Goal: Task Accomplishment & Management: Use online tool/utility

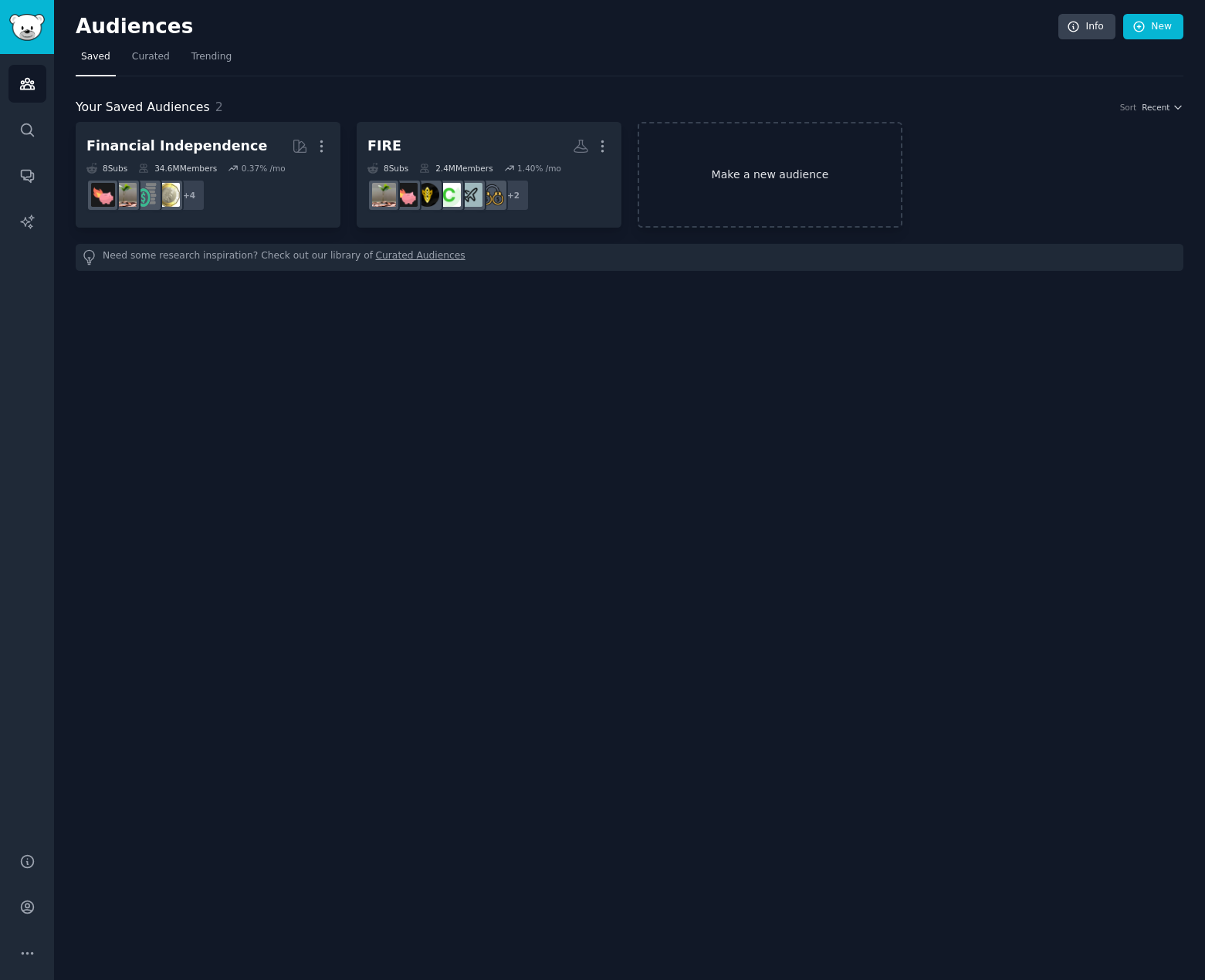
click at [753, 155] on link "Make a new audience" at bounding box center [770, 174] width 265 height 106
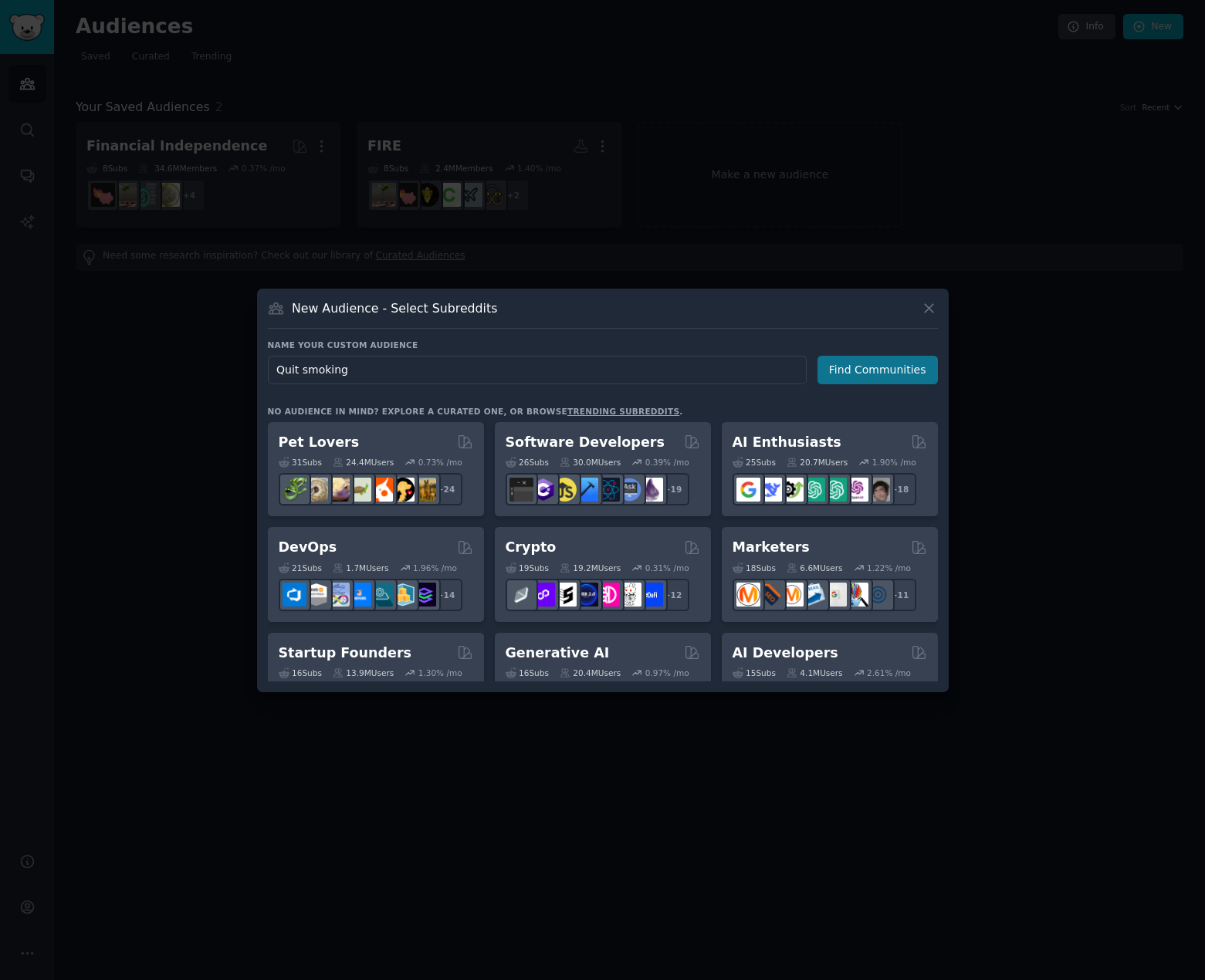
type input "Quit smoking"
click at [902, 366] on button "Find Communities" at bounding box center [878, 370] width 120 height 29
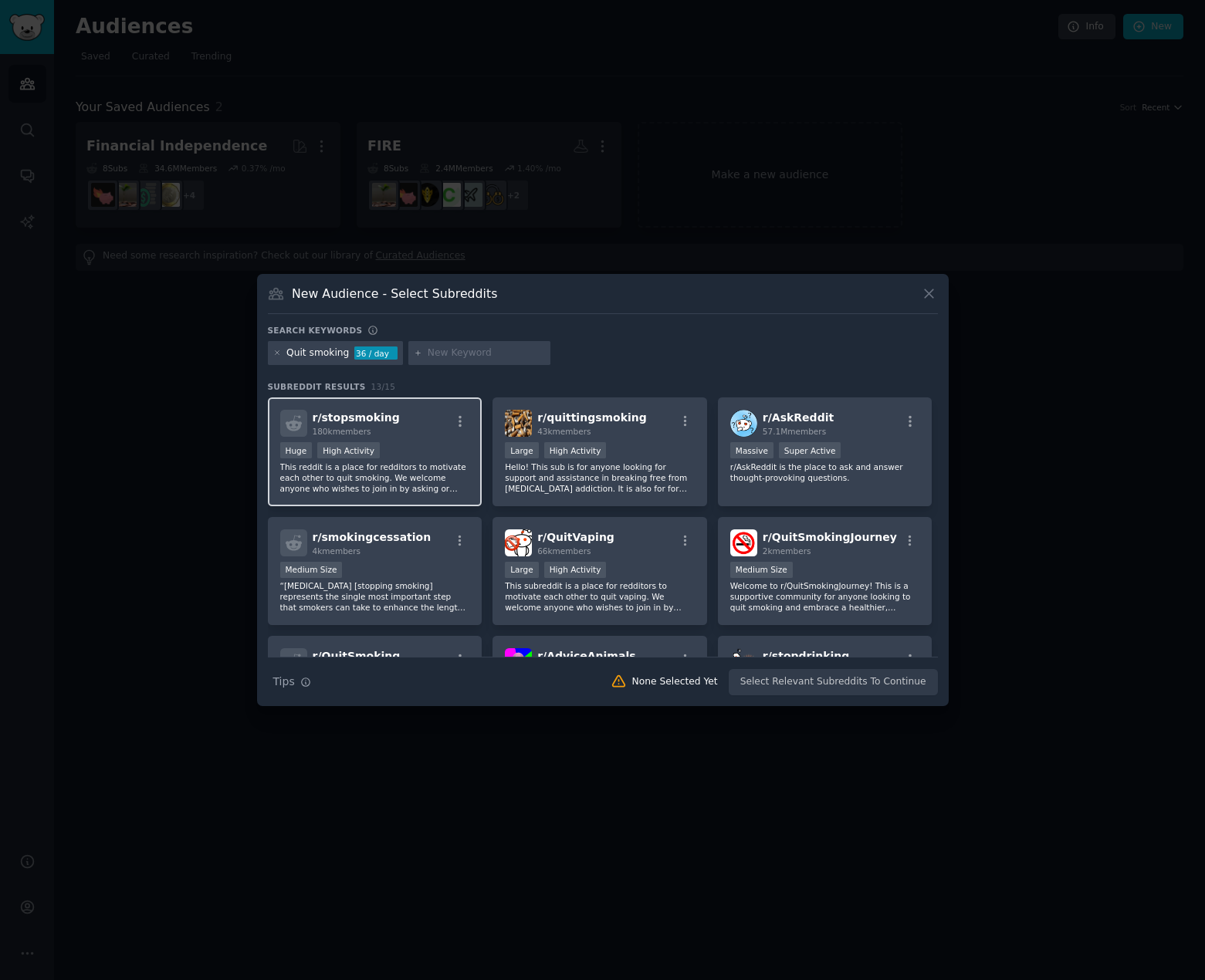
click at [419, 426] on div "r/ stopsmoking 180k members" at bounding box center [375, 423] width 190 height 27
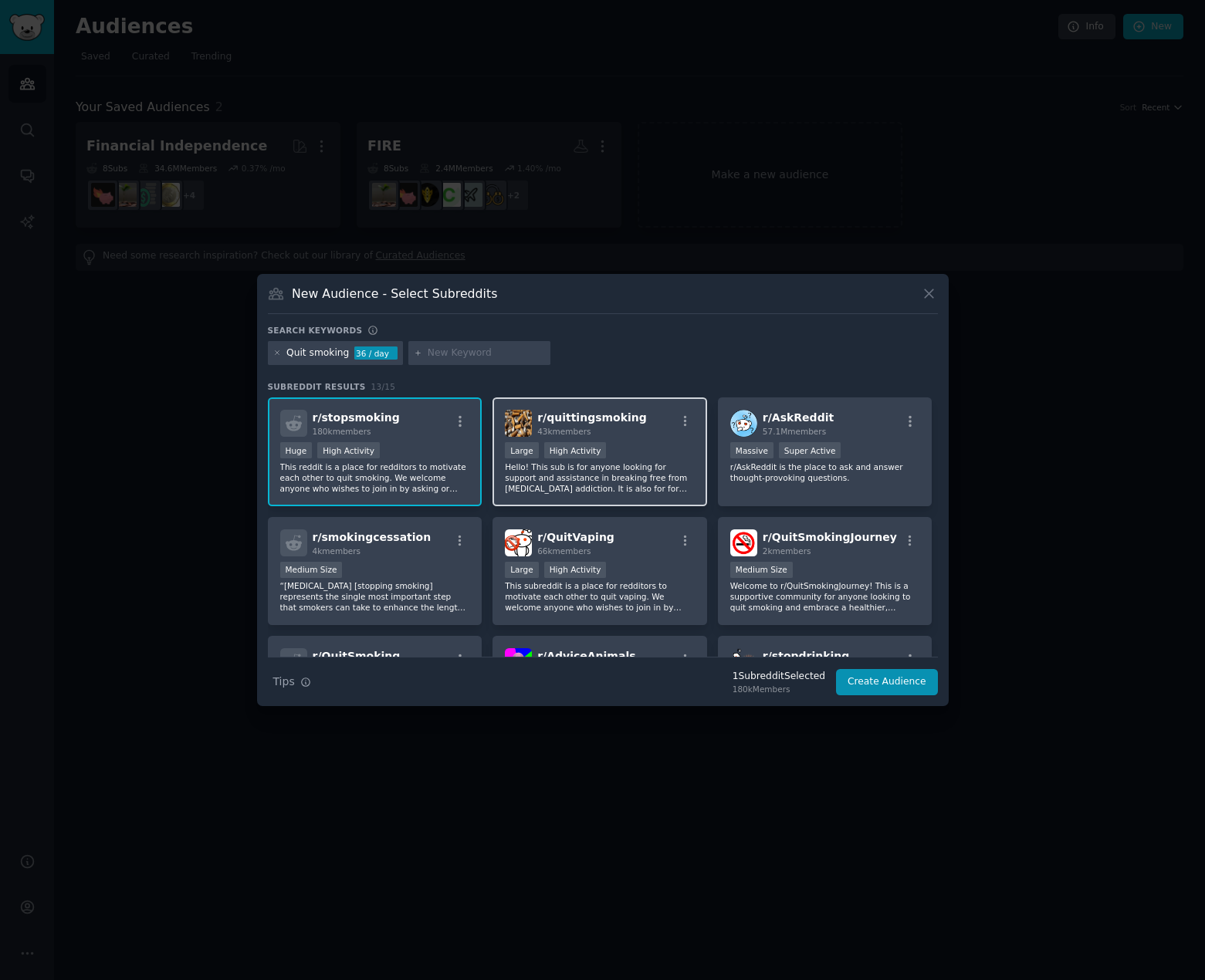
click at [593, 423] on span "r/ quittingsmoking" at bounding box center [591, 417] width 109 height 12
click at [623, 550] on div "r/ QuitVaping 66k members" at bounding box center [600, 543] width 190 height 27
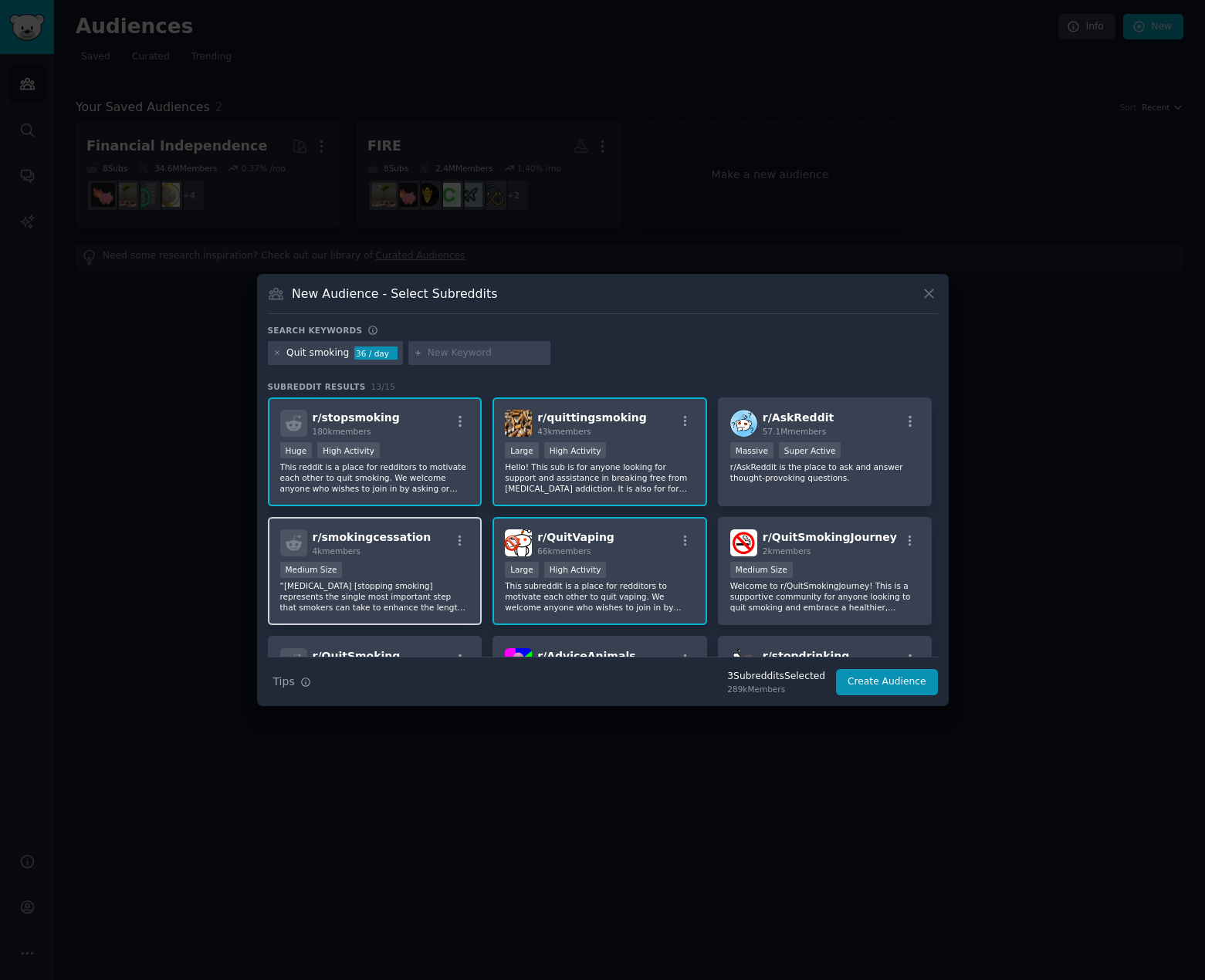
click at [419, 556] on div "r/ smokingcessation 4k members" at bounding box center [375, 543] width 190 height 27
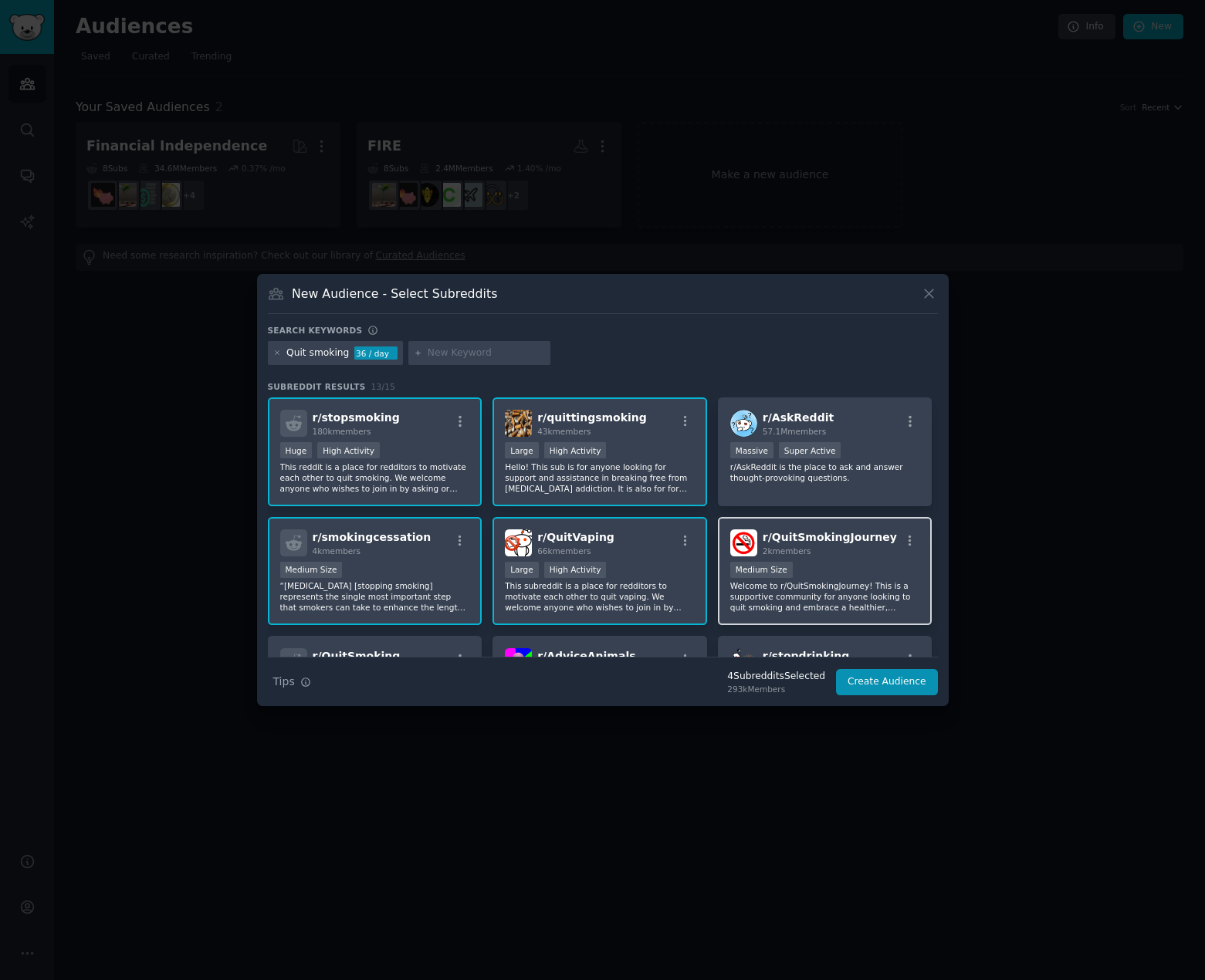
click at [851, 547] on div "2k members" at bounding box center [830, 551] width 134 height 11
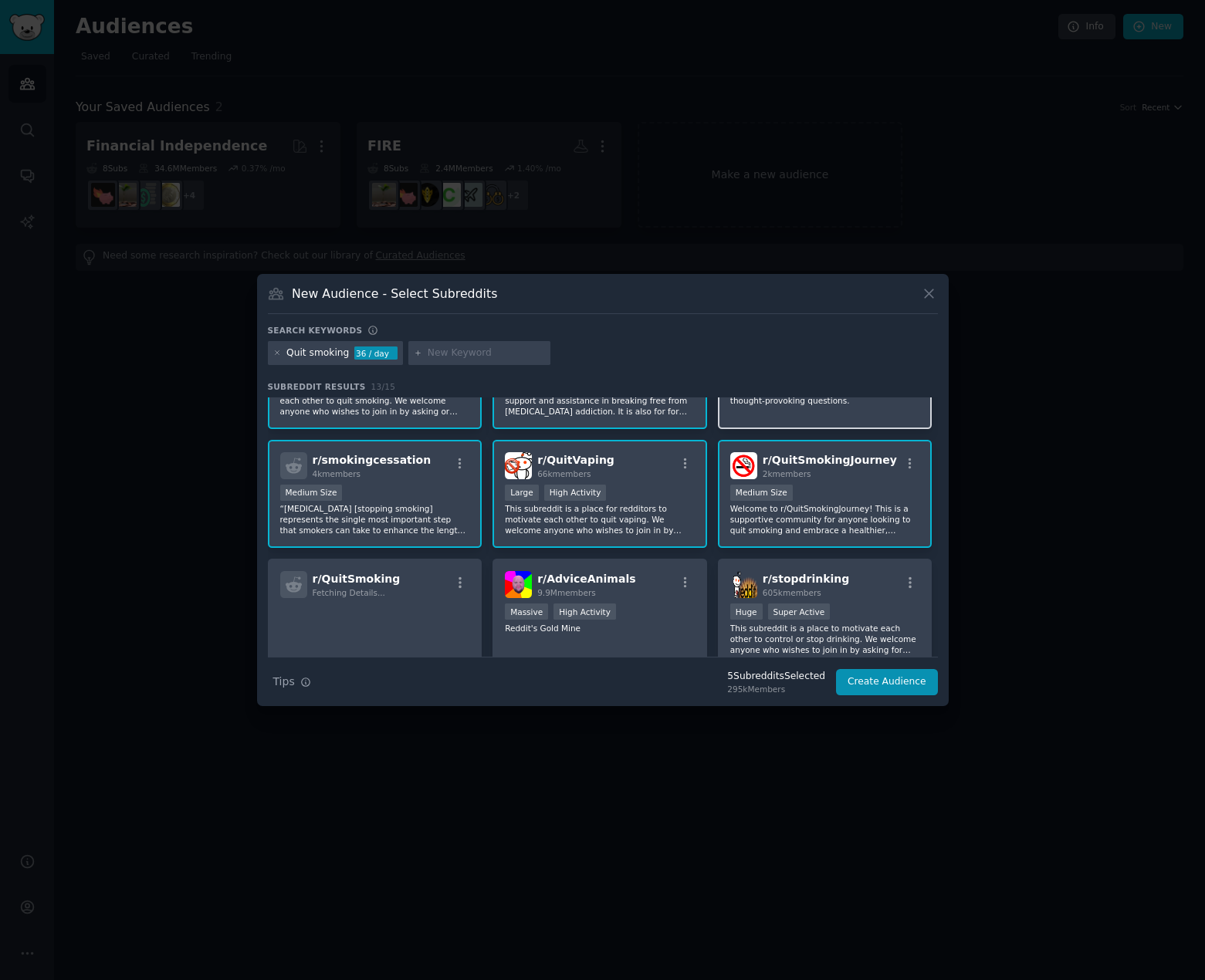
scroll to position [155, 0]
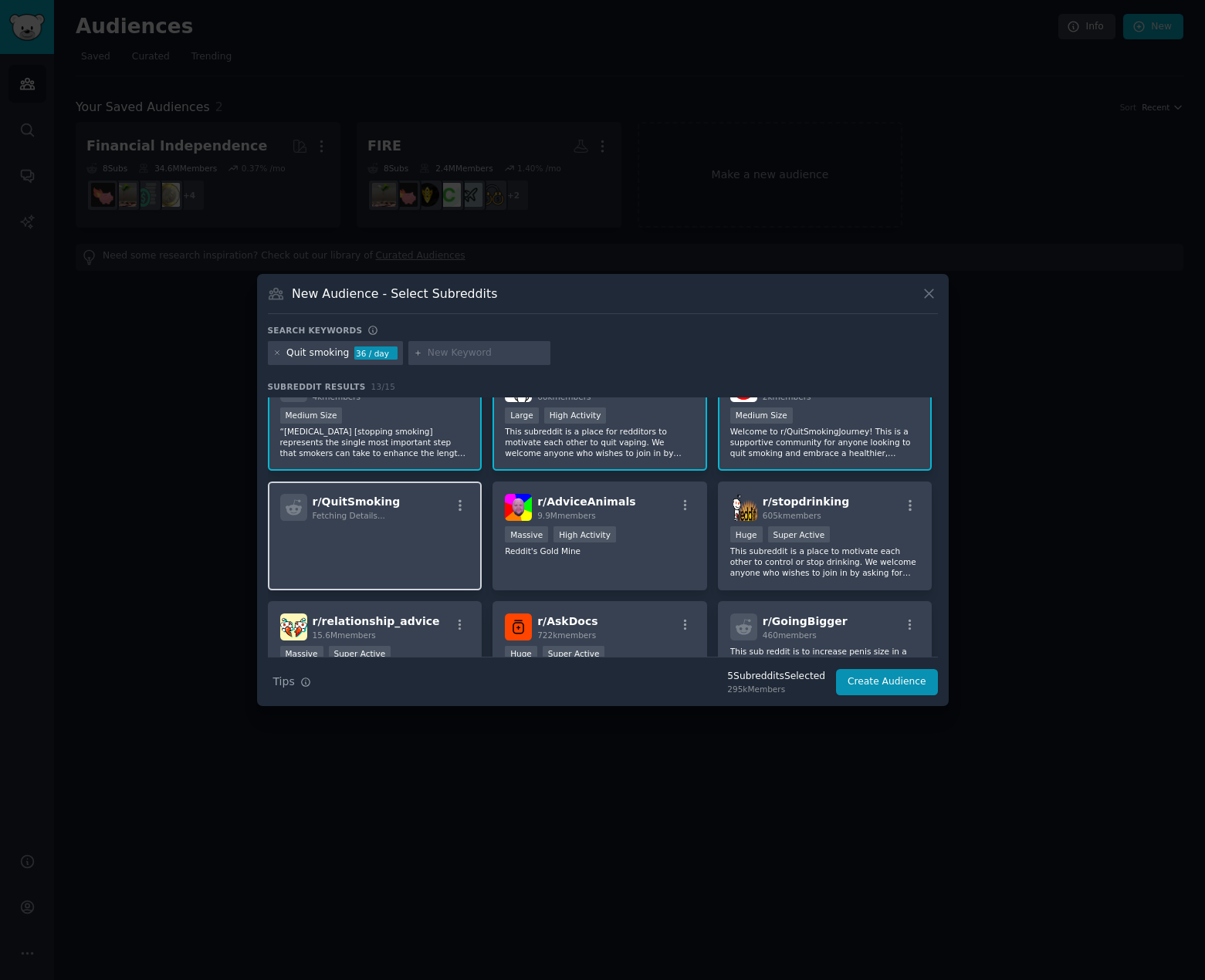
click at [428, 518] on div "r/ QuitSmoking Fetching Details..." at bounding box center [375, 507] width 190 height 27
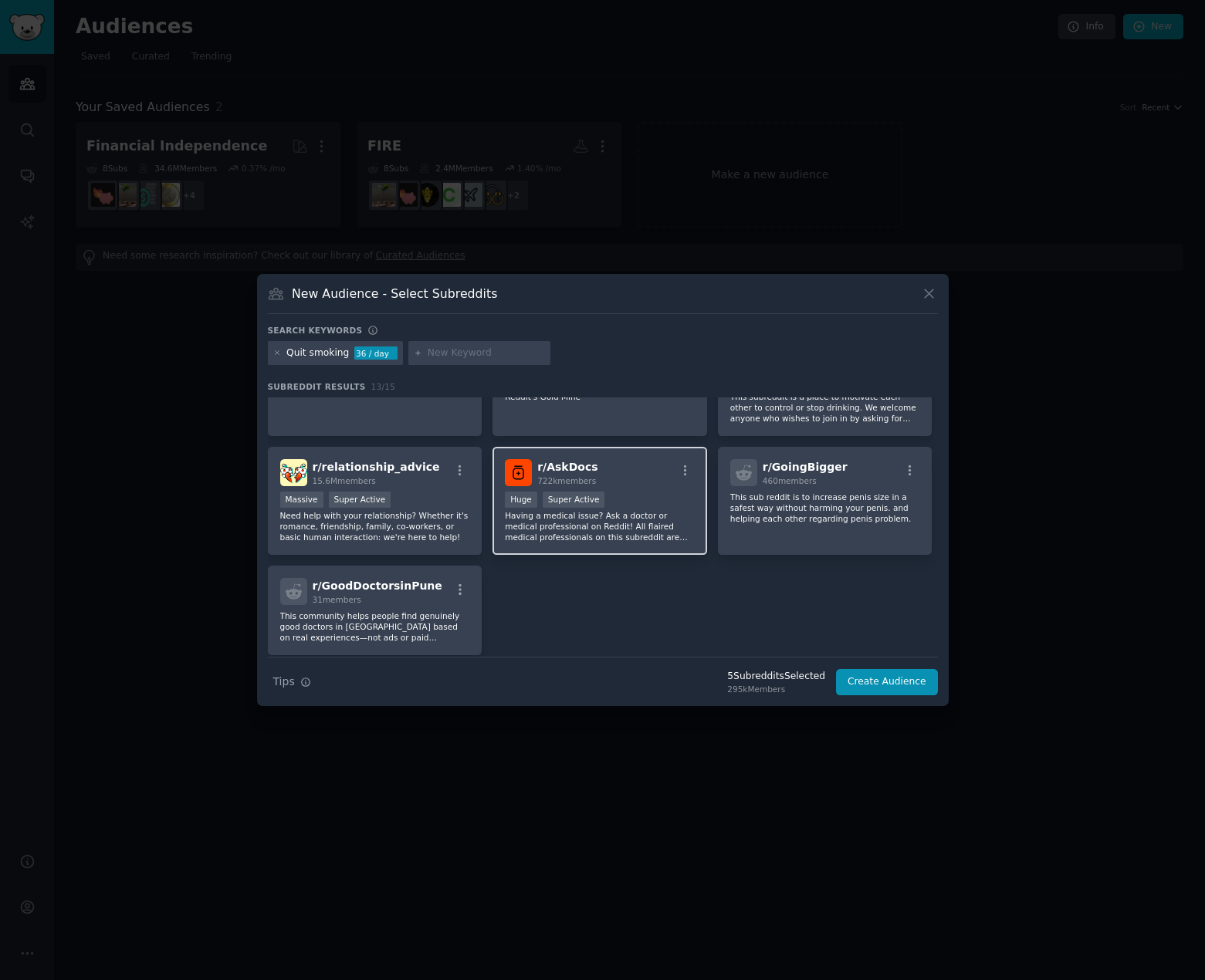
scroll to position [361, 0]
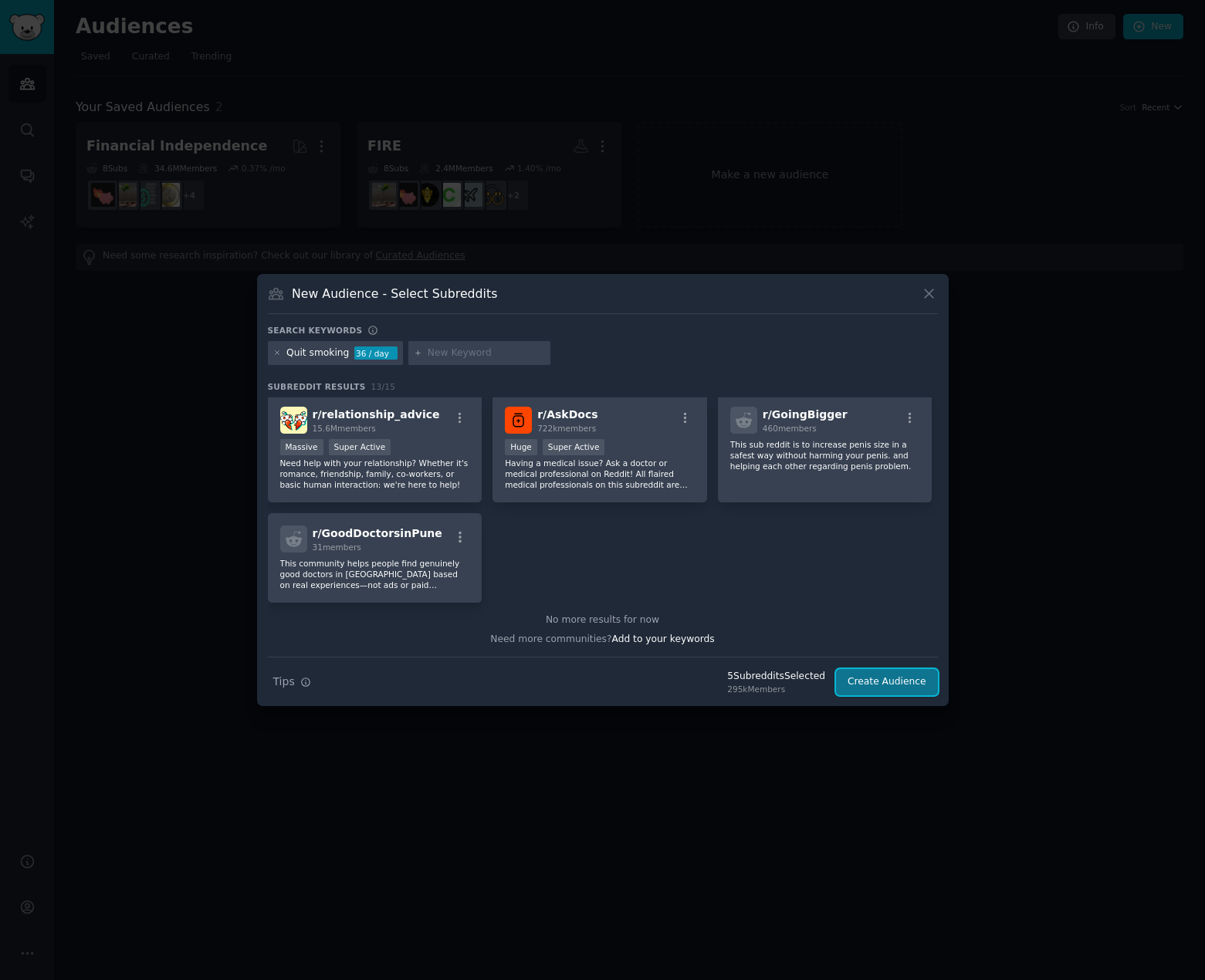
click at [883, 678] on button "Create Audience" at bounding box center [888, 682] width 102 height 26
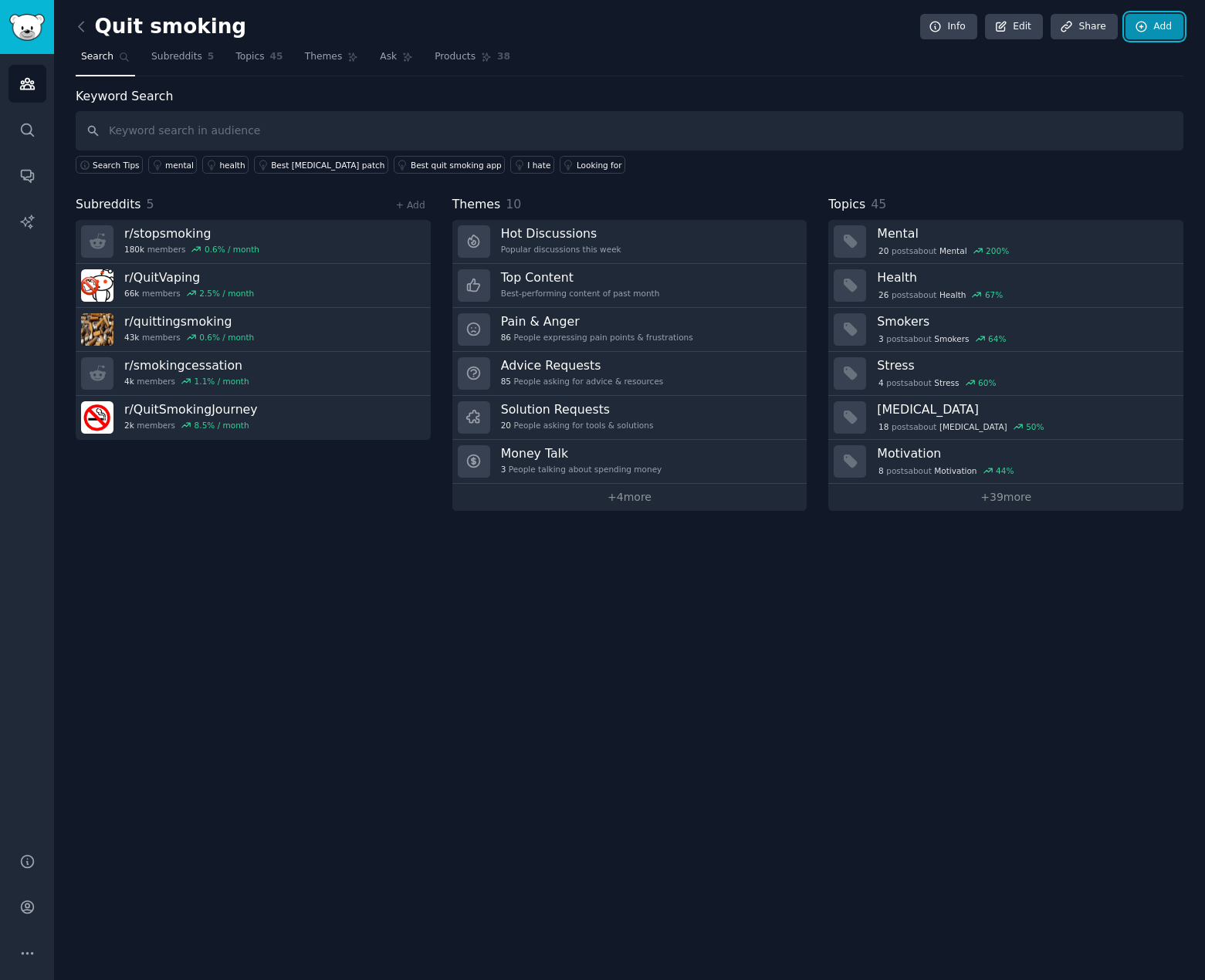
click at [1149, 31] on link "Add" at bounding box center [1155, 27] width 58 height 26
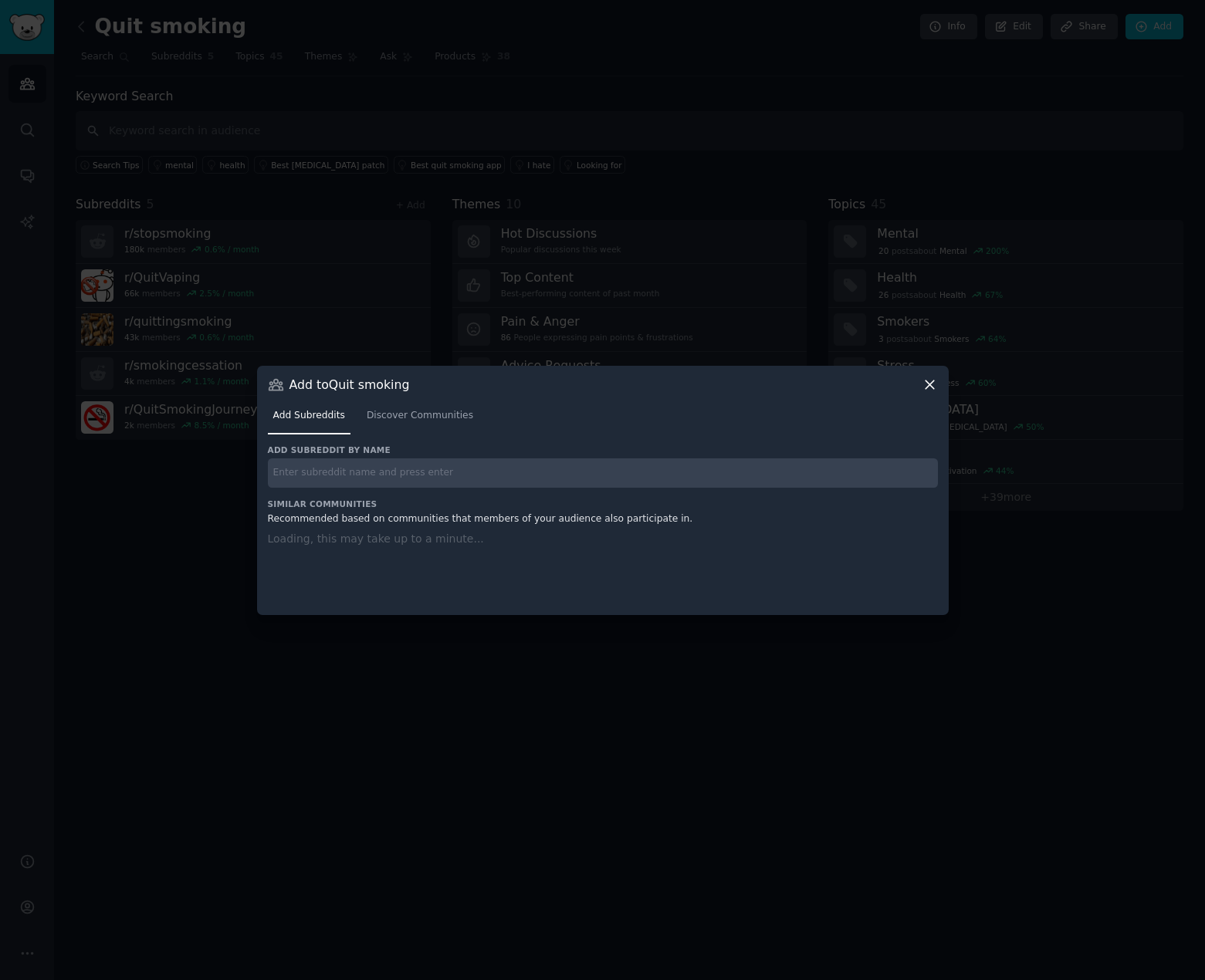
click at [405, 474] on input "text" at bounding box center [603, 474] width 670 height 30
click at [417, 423] on div "Add Subreddits Discover Communities" at bounding box center [603, 419] width 670 height 53
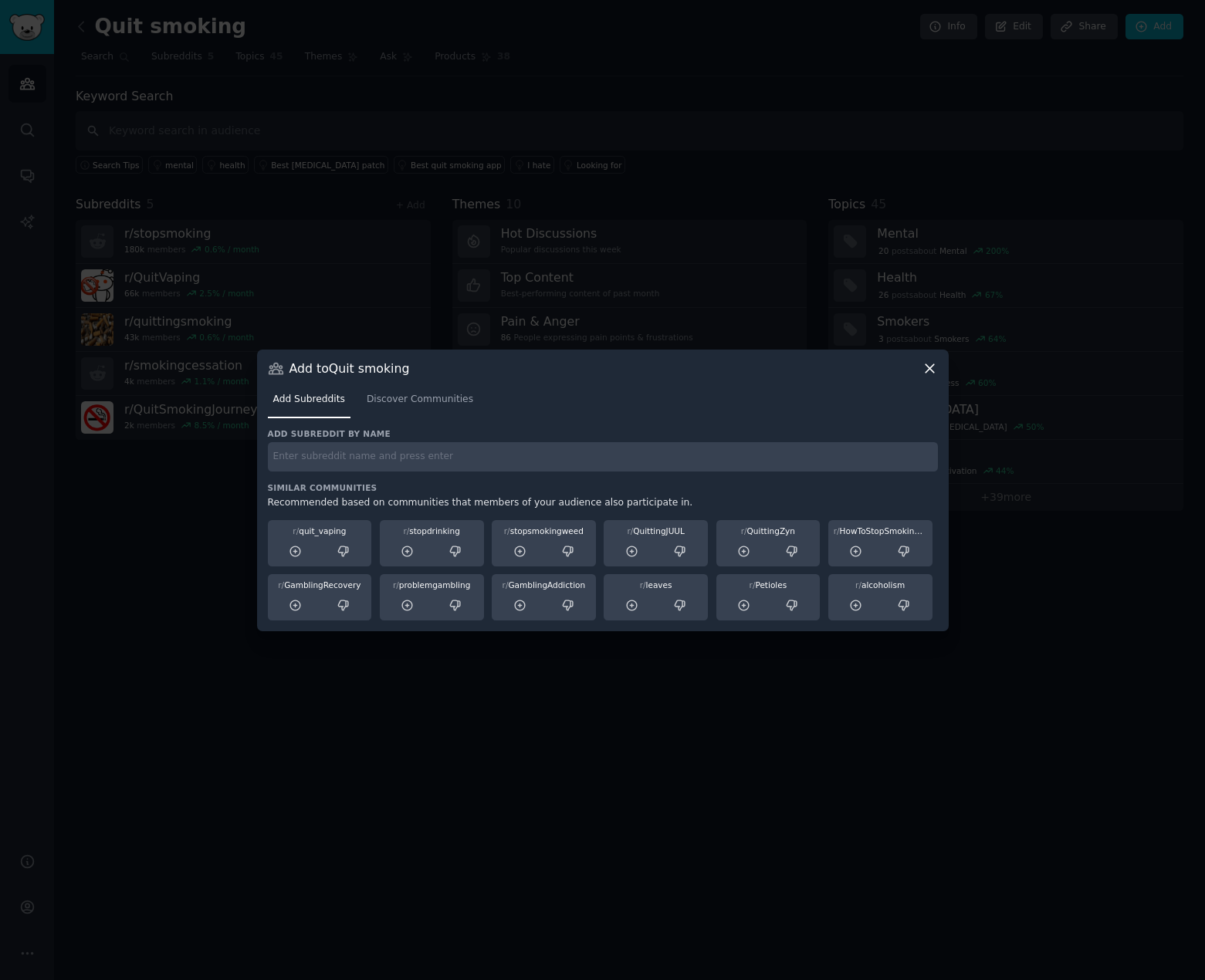
click at [416, 460] on input "text" at bounding box center [603, 457] width 670 height 30
type input "motivation"
click at [932, 365] on icon at bounding box center [930, 368] width 8 height 8
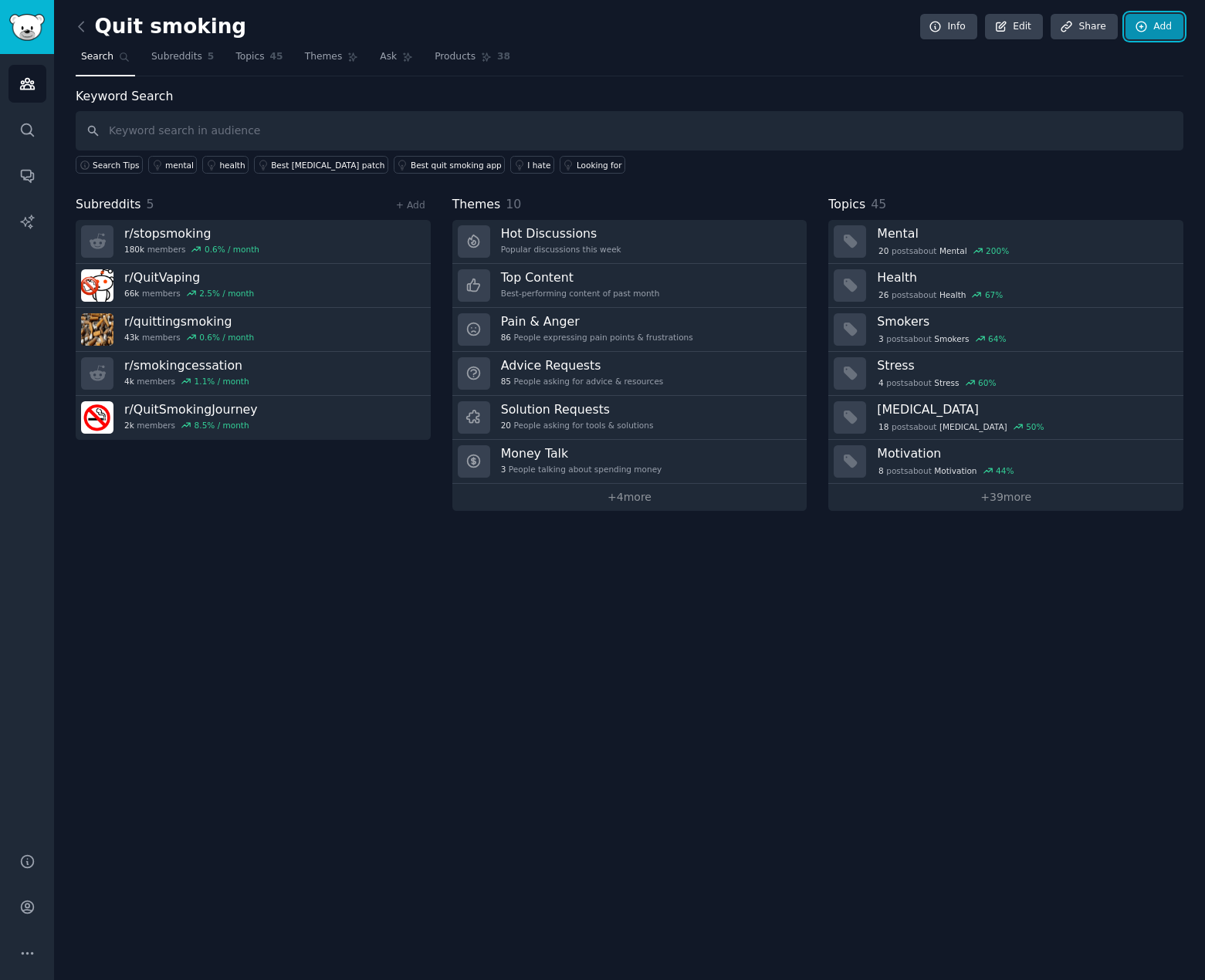
click at [1164, 25] on link "Add" at bounding box center [1155, 27] width 58 height 26
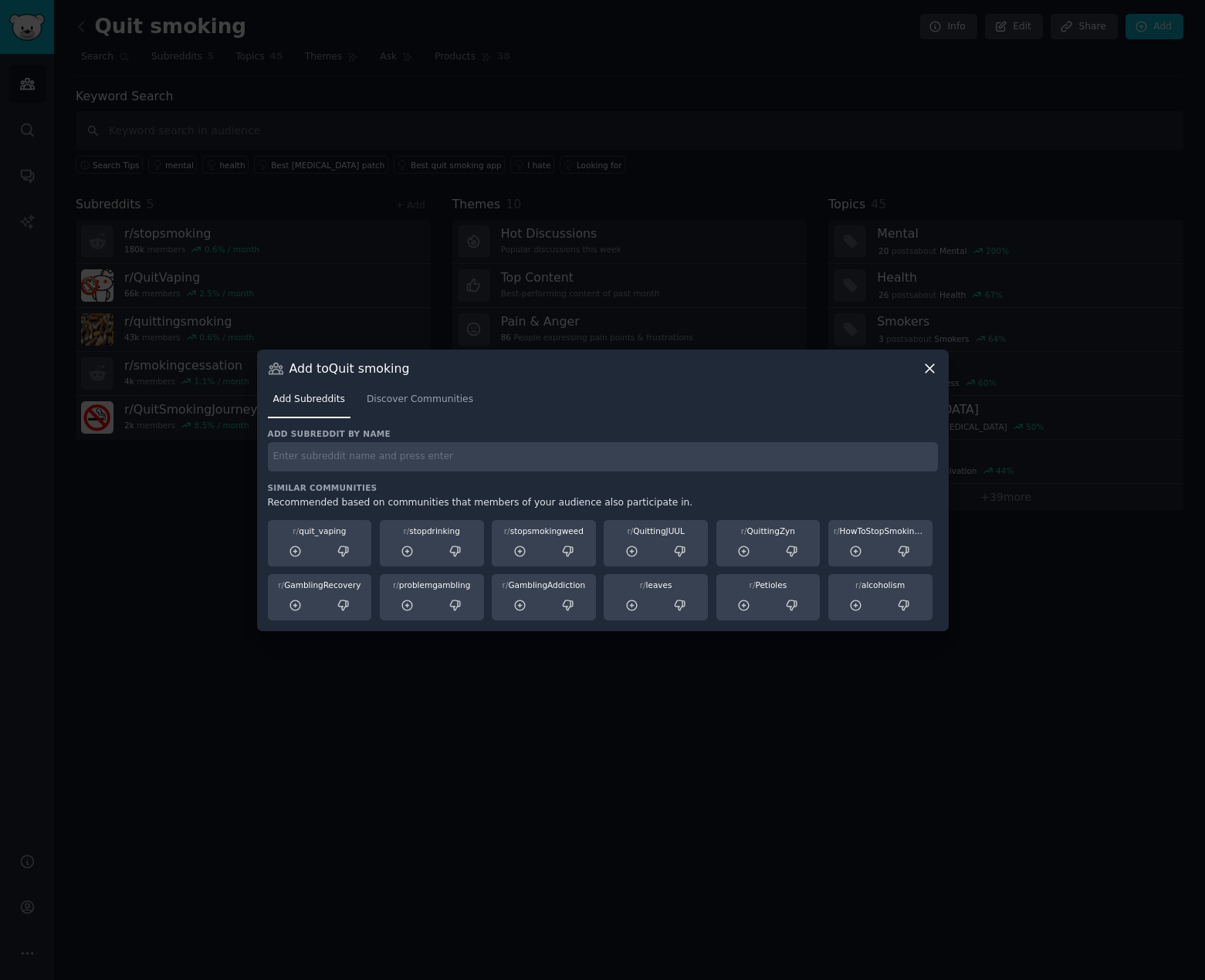
click at [725, 129] on div at bounding box center [602, 490] width 1205 height 980
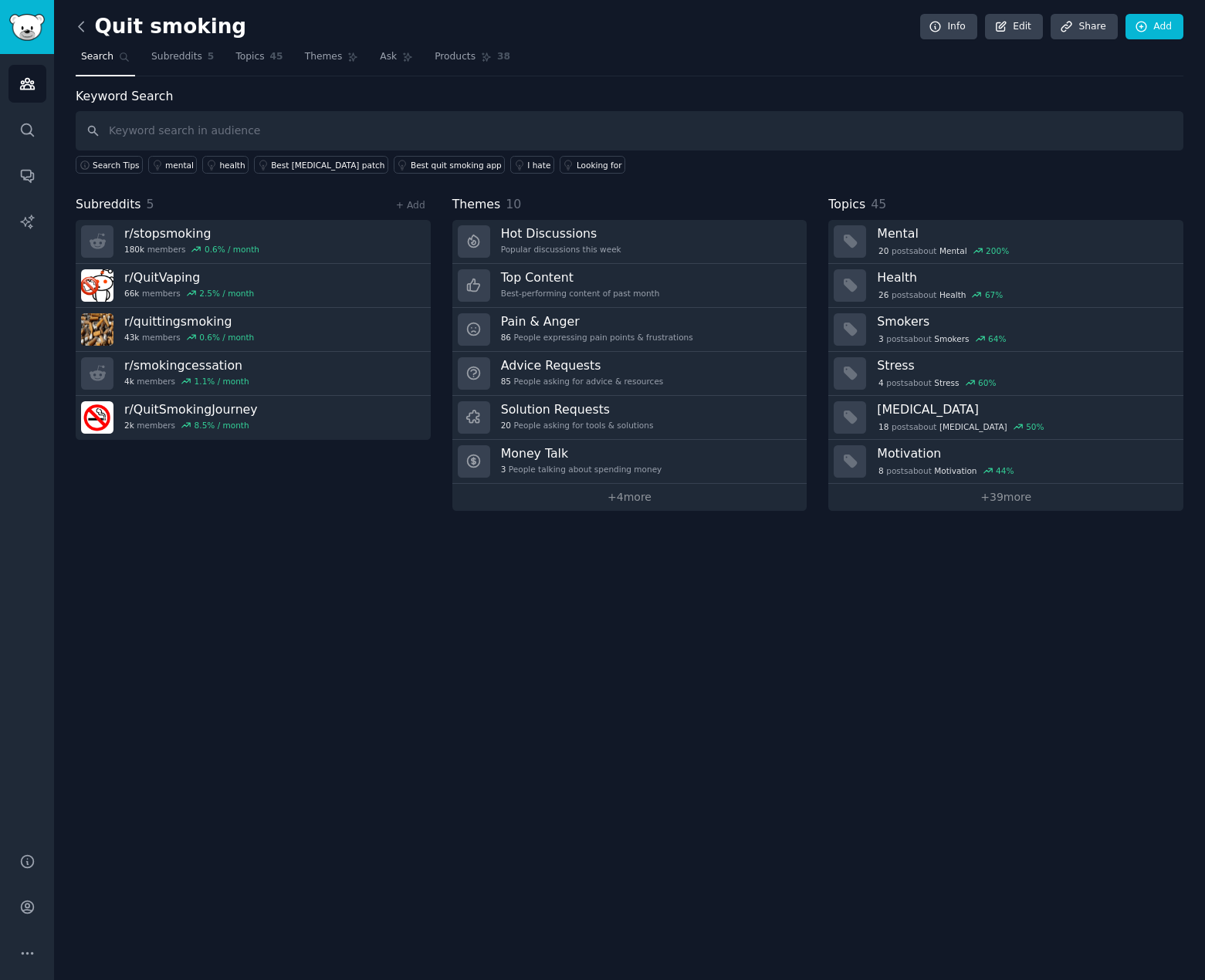
click at [79, 25] on icon at bounding box center [81, 25] width 5 height 9
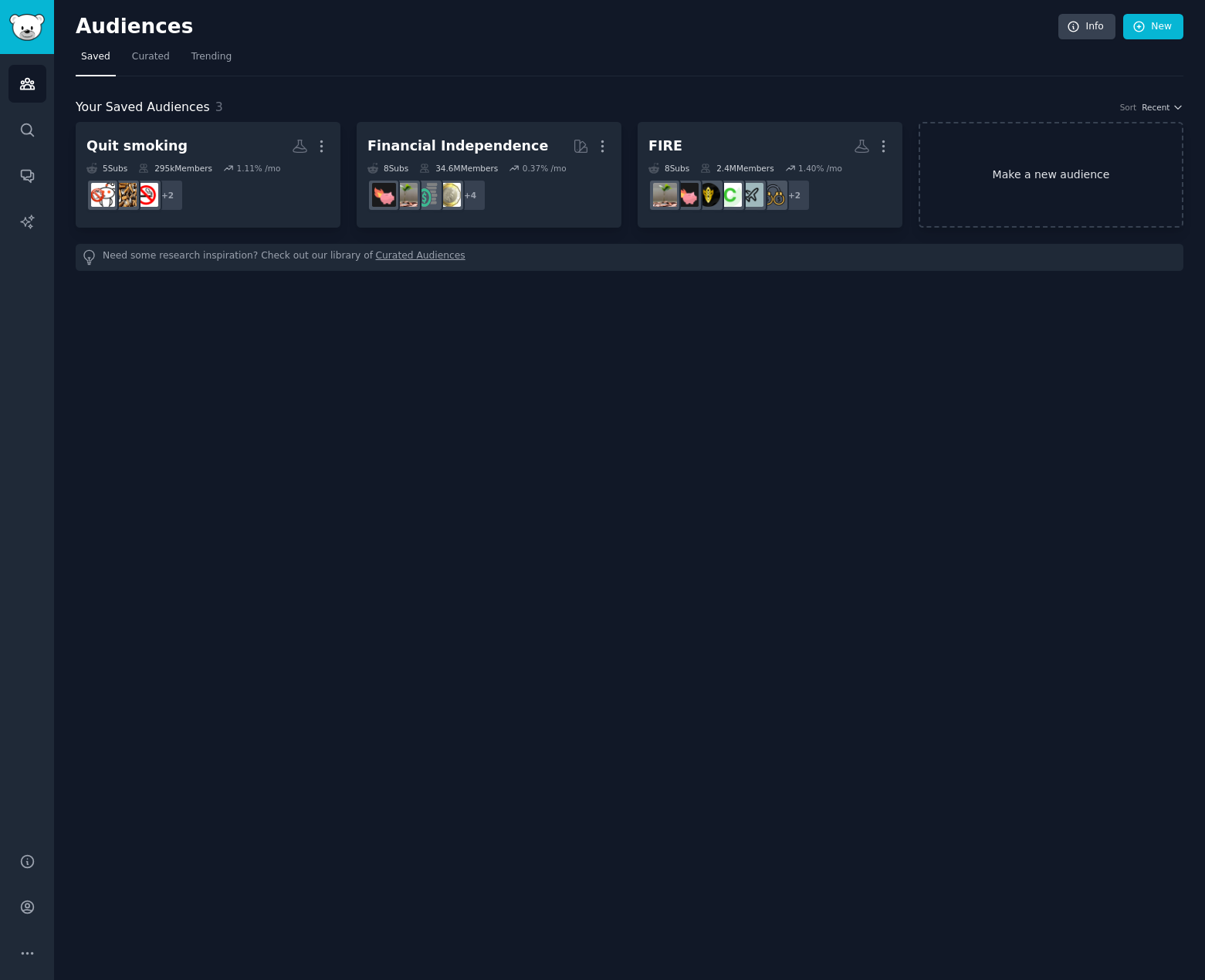
click at [1078, 181] on link "Make a new audience" at bounding box center [1051, 174] width 265 height 106
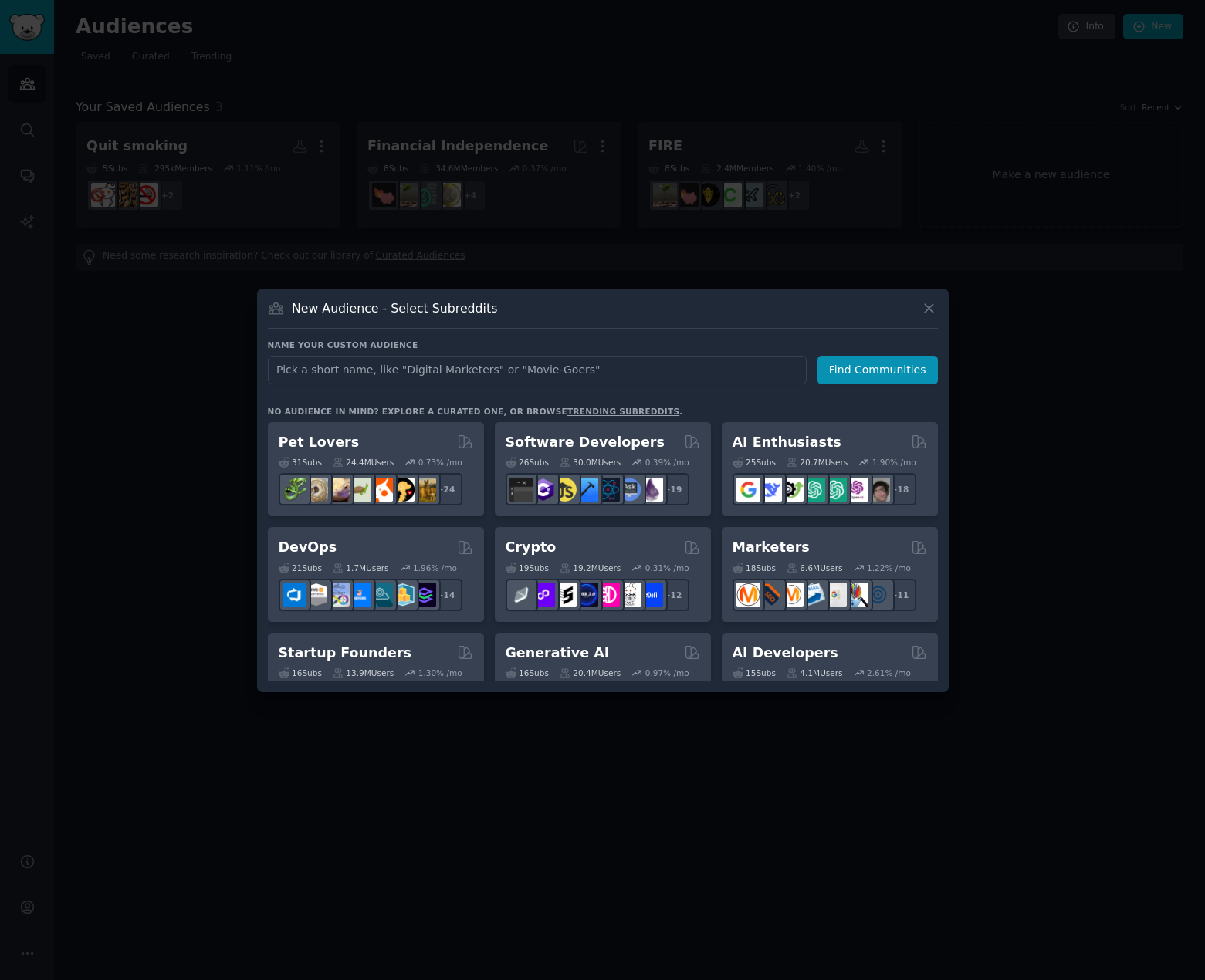
click at [572, 372] on input "text" at bounding box center [537, 370] width 539 height 29
type input "motivation"
click at [878, 366] on button "Find Communities" at bounding box center [878, 370] width 120 height 29
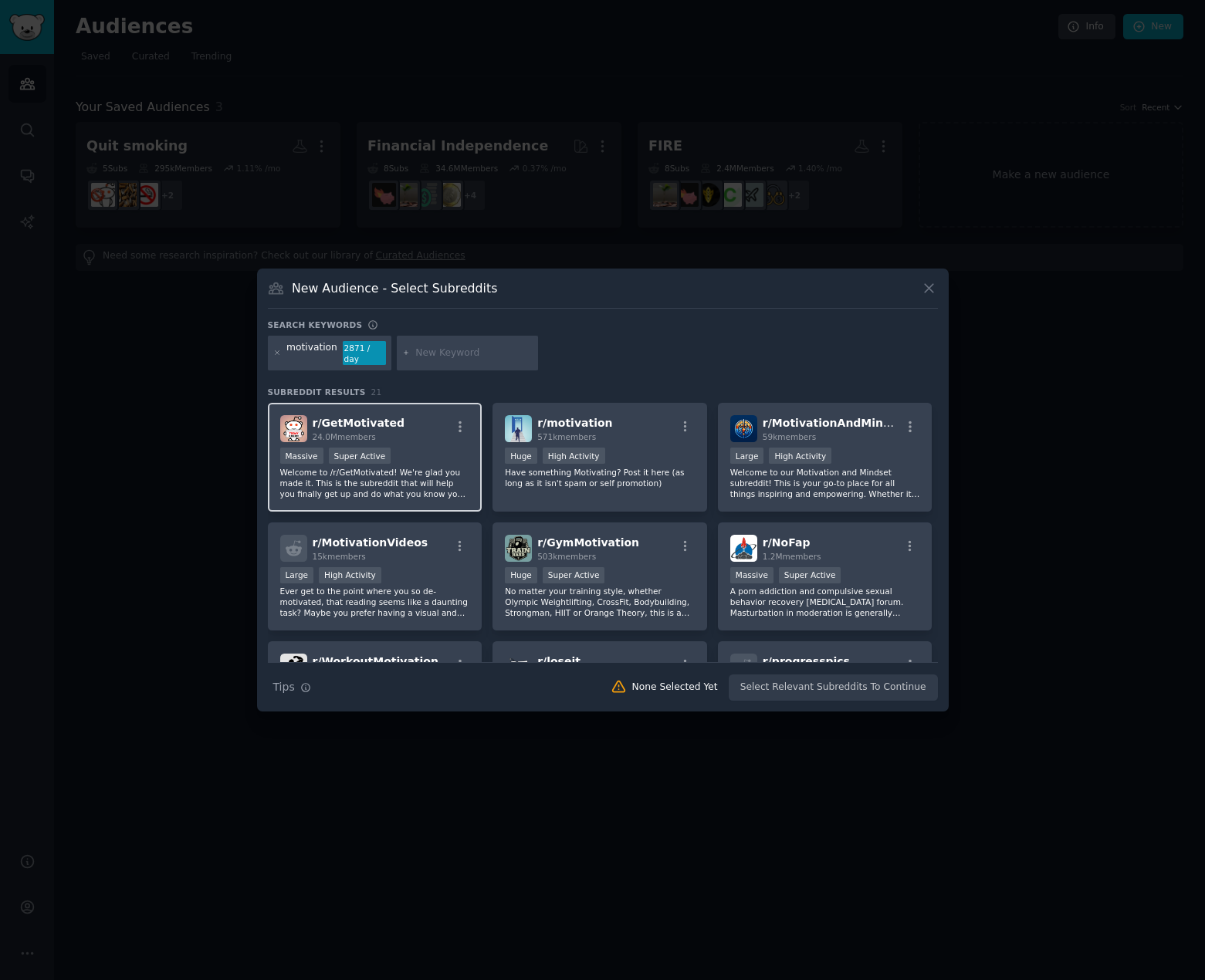
click at [424, 425] on div "r/ GetMotivated 24.0M members" at bounding box center [375, 428] width 190 height 27
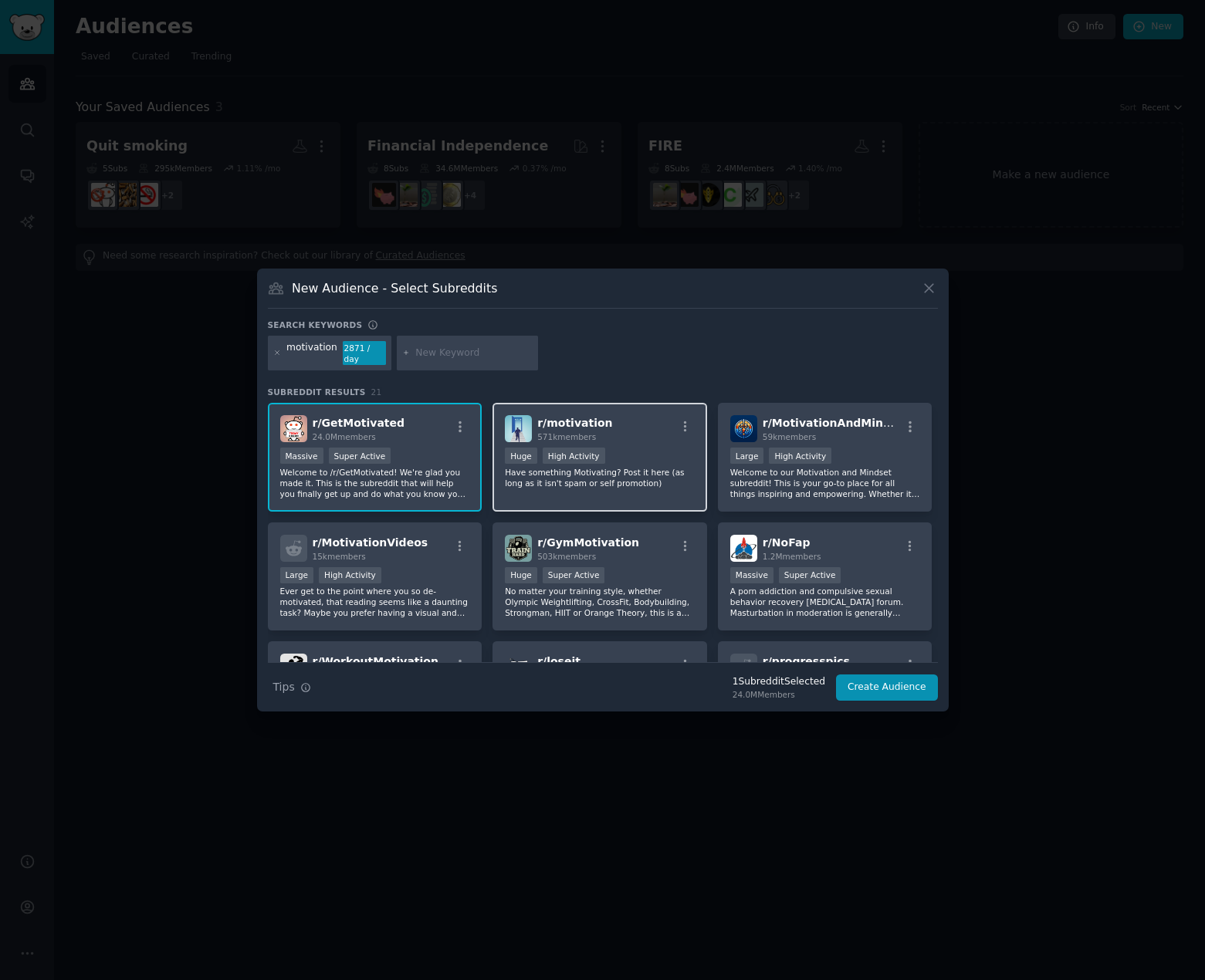
click at [633, 425] on div "r/ motivation 571k members" at bounding box center [600, 428] width 190 height 27
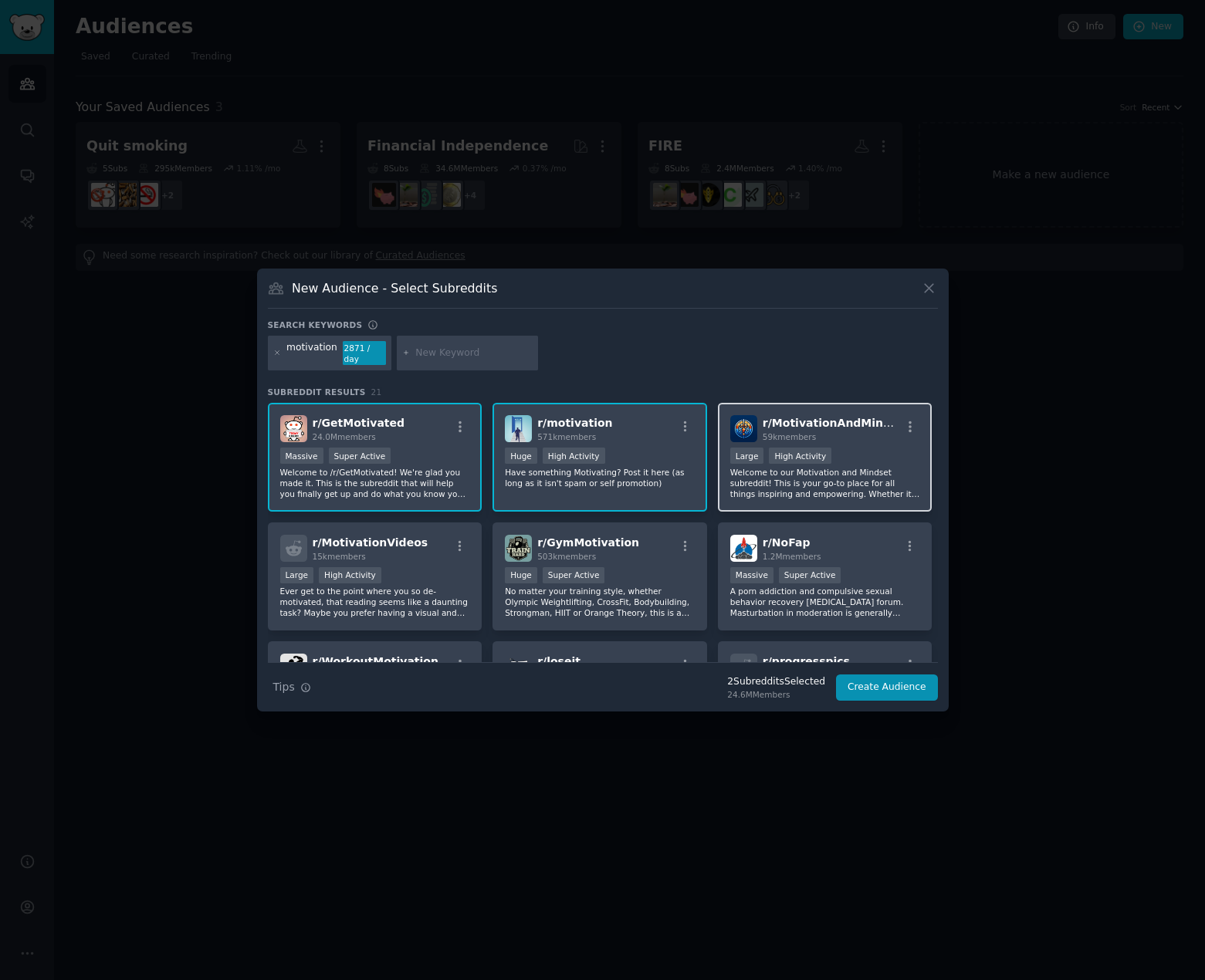
click at [868, 424] on span "r/ MotivationAndMindset" at bounding box center [837, 423] width 147 height 12
click at [633, 548] on div "r/ GymMotivation 503k members" at bounding box center [600, 548] width 190 height 27
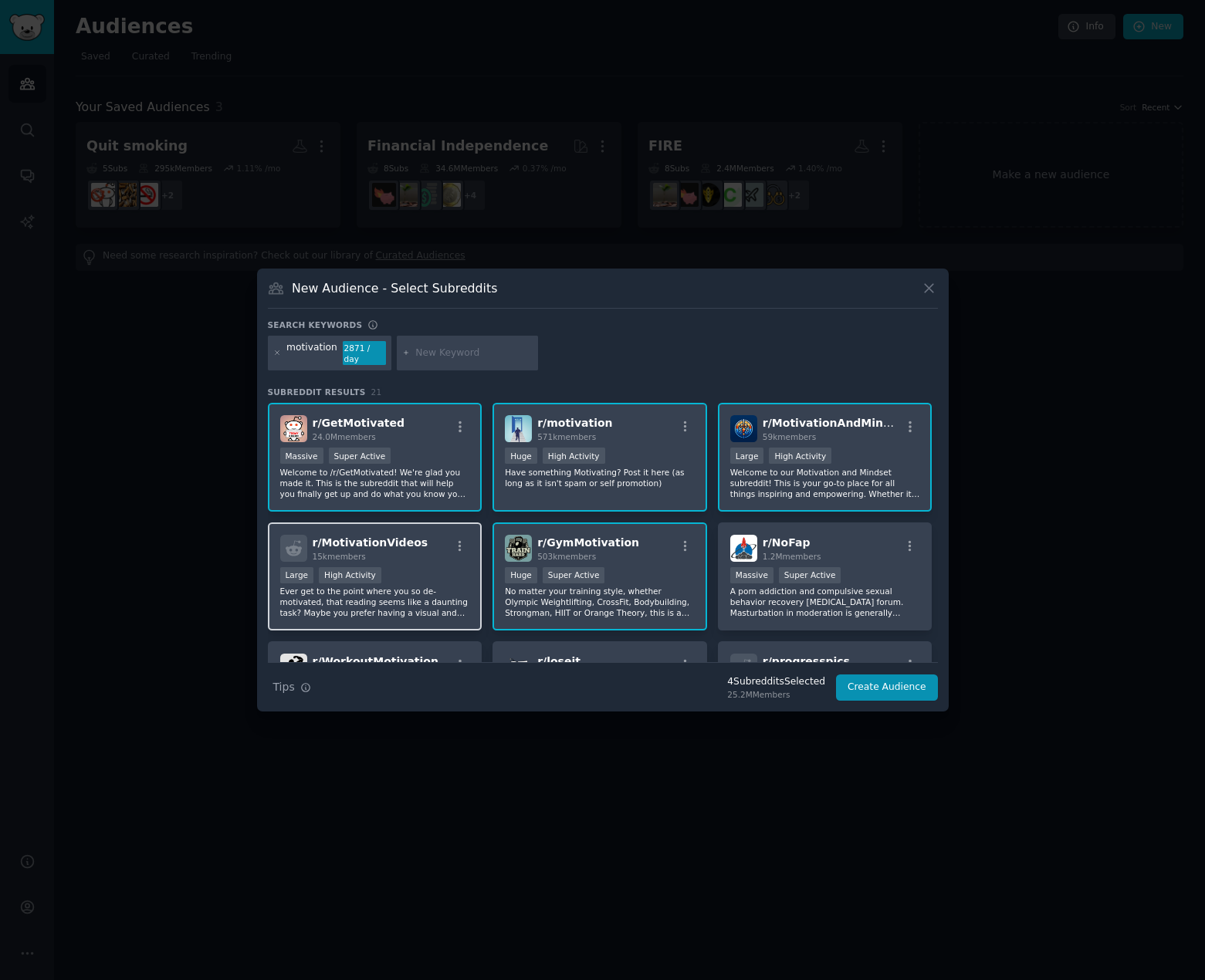
click at [426, 545] on div "r/ MotivationVideos 15k members" at bounding box center [375, 548] width 190 height 27
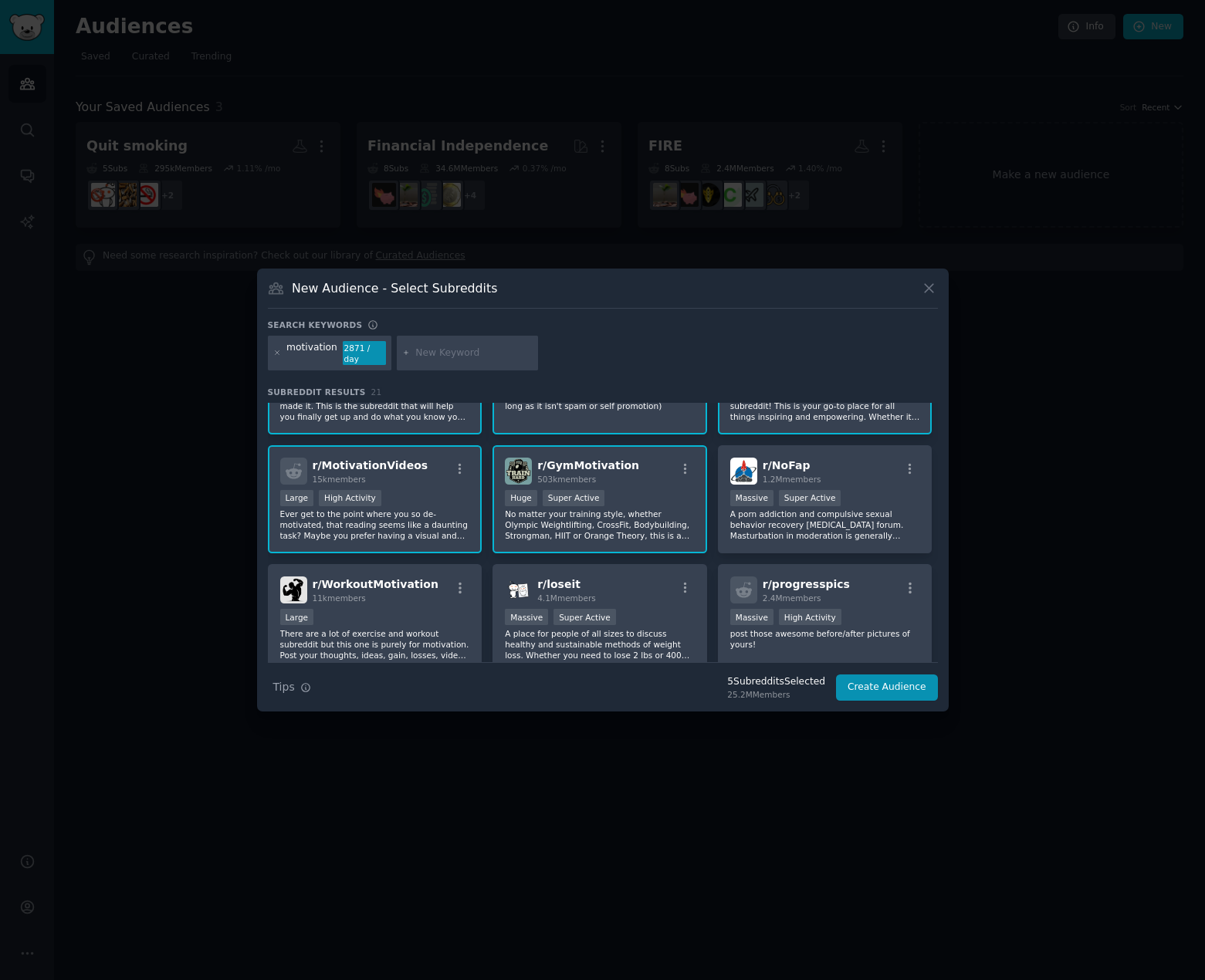
scroll to position [155, 0]
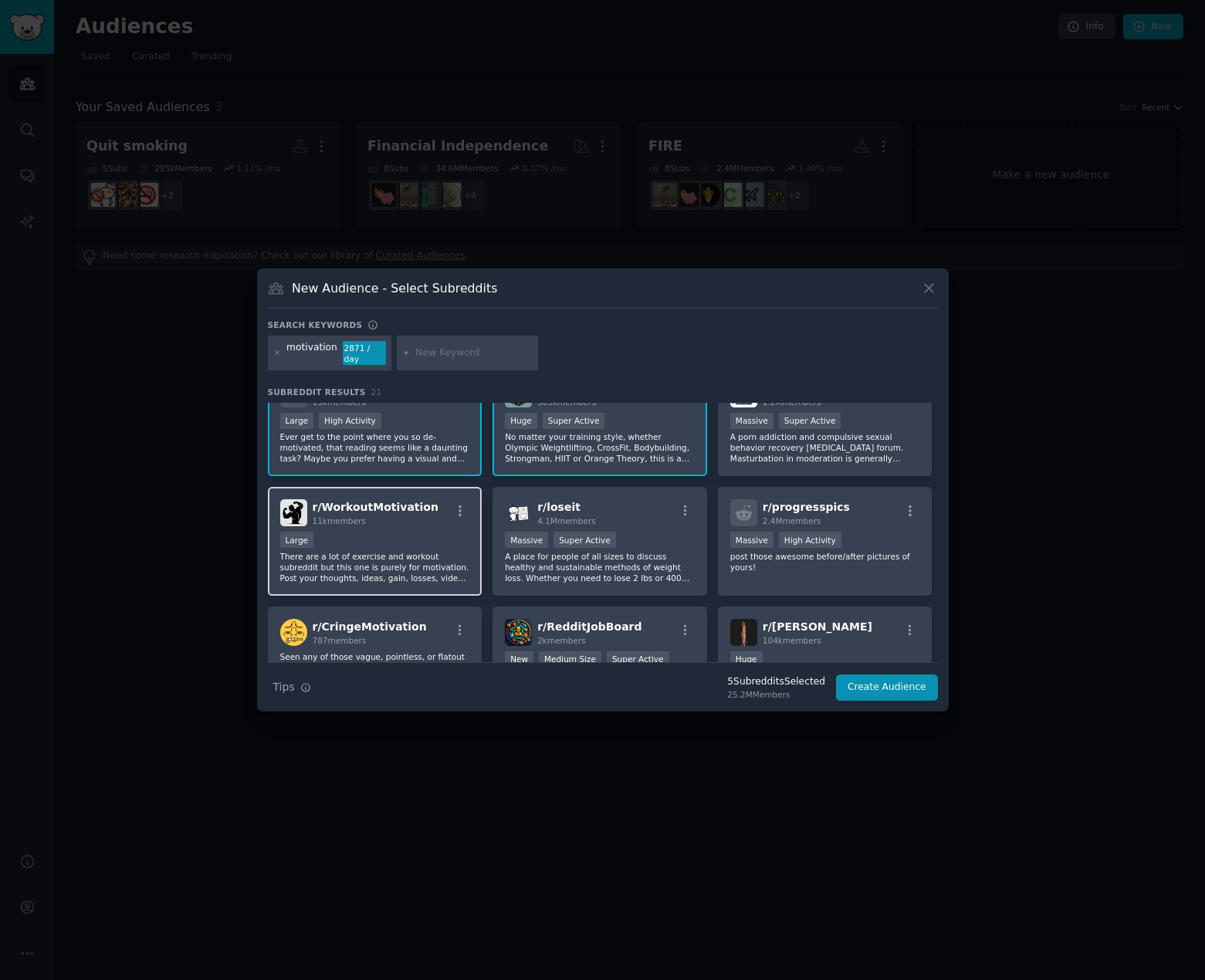
click at [435, 522] on div "r/ WorkoutMotivation 11k members Large There are a lot of exercise and workout …" at bounding box center [375, 541] width 215 height 109
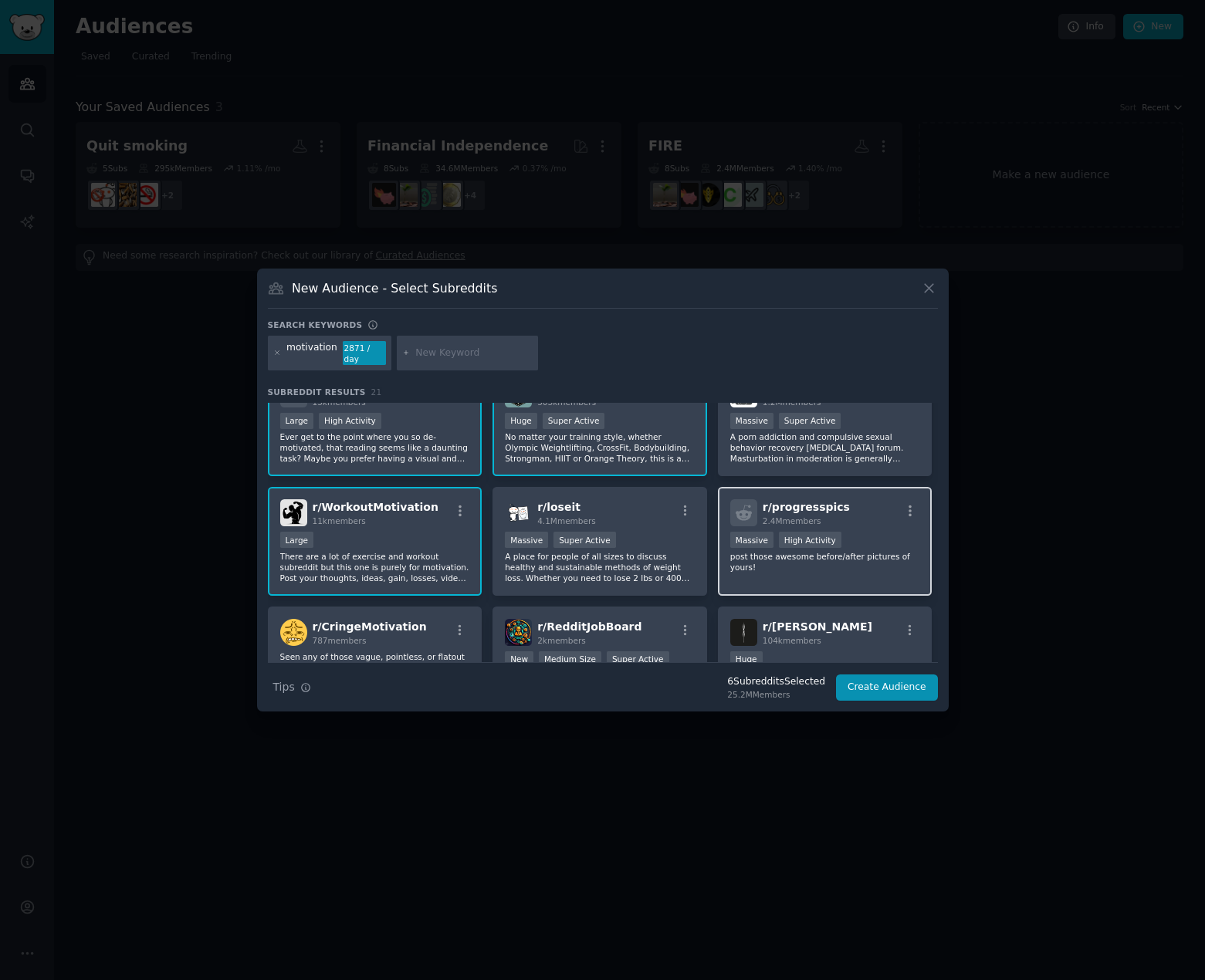
scroll to position [232, 0]
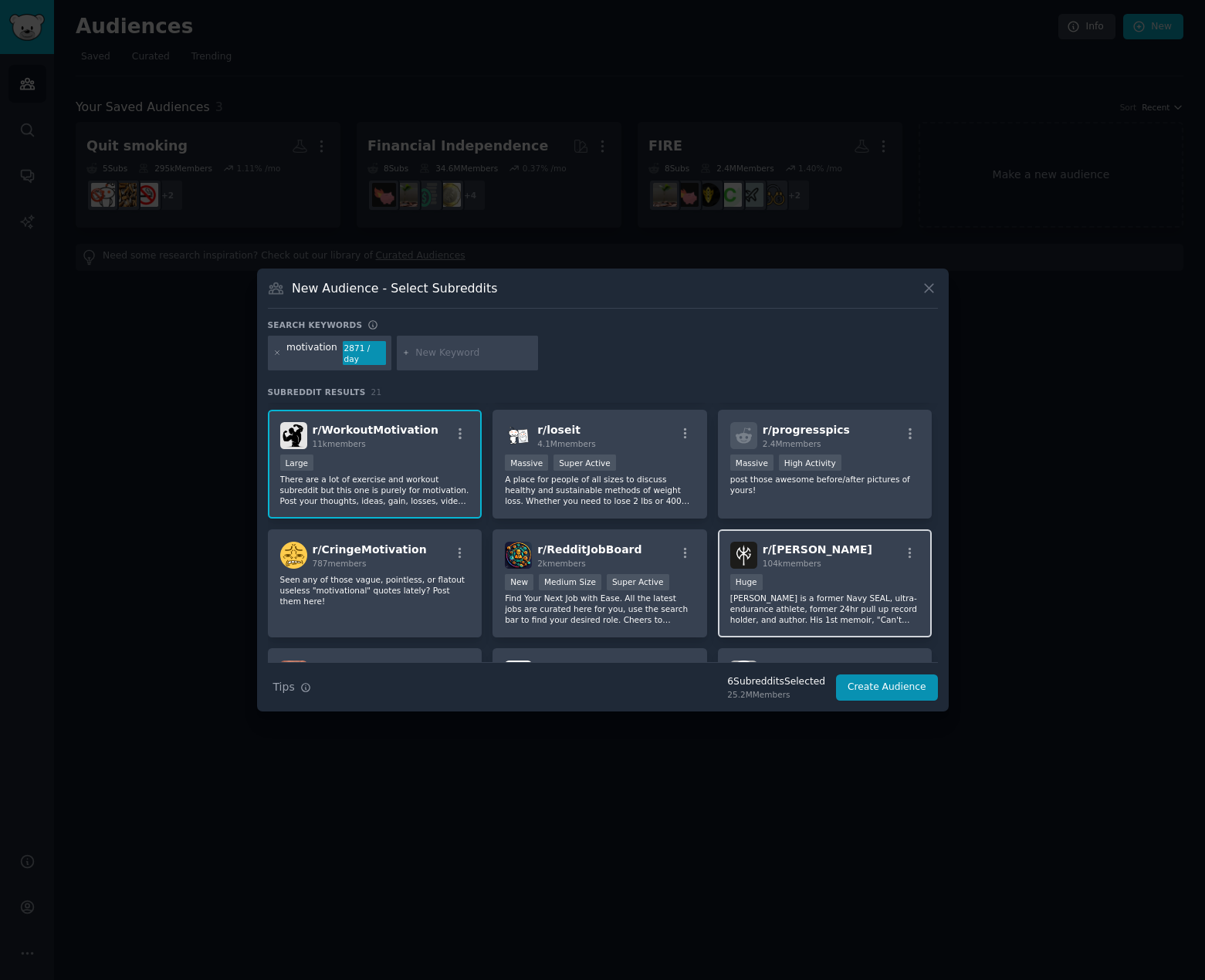
click at [850, 548] on div "r/ [PERSON_NAME] 104k members" at bounding box center [825, 555] width 190 height 27
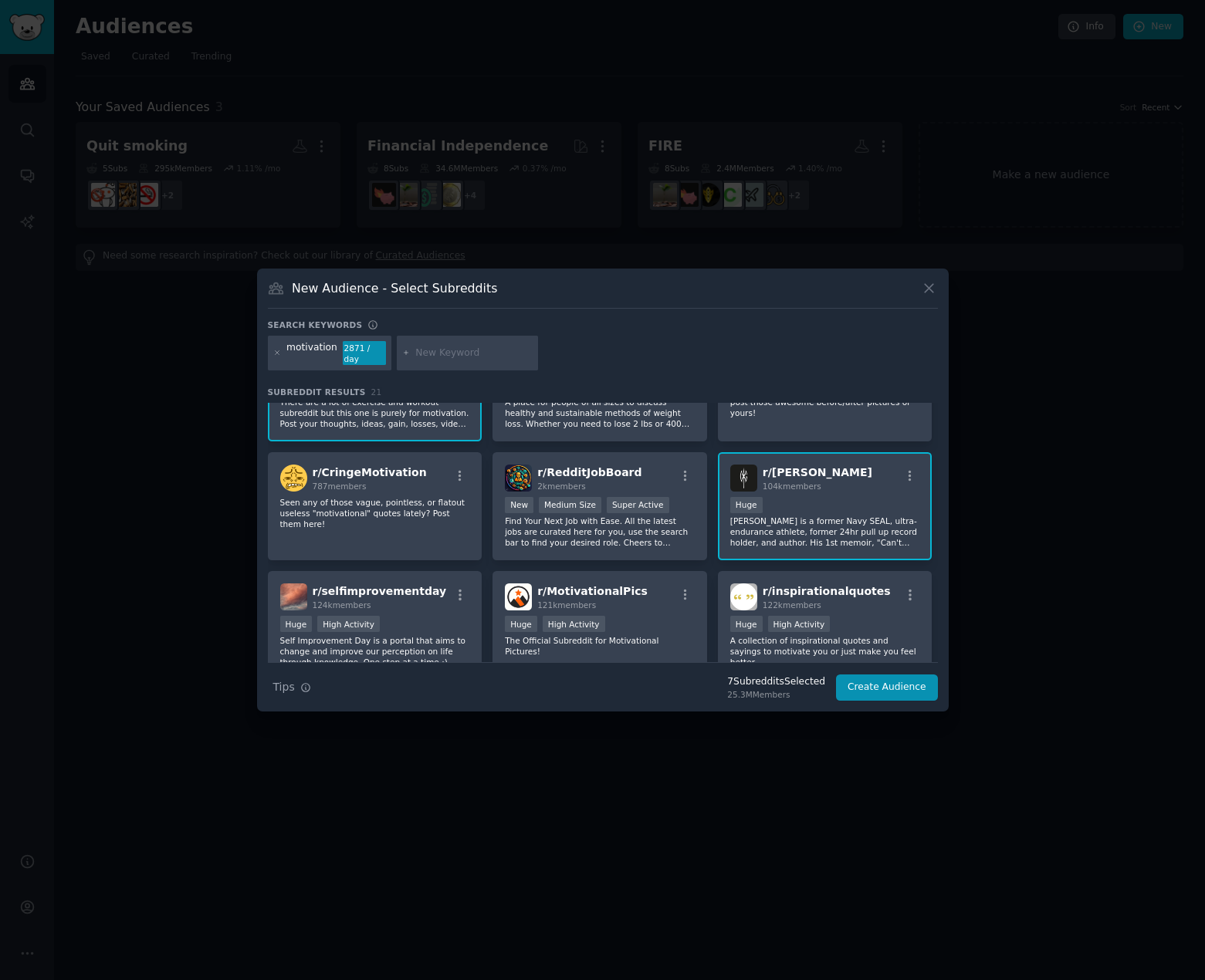
scroll to position [386, 0]
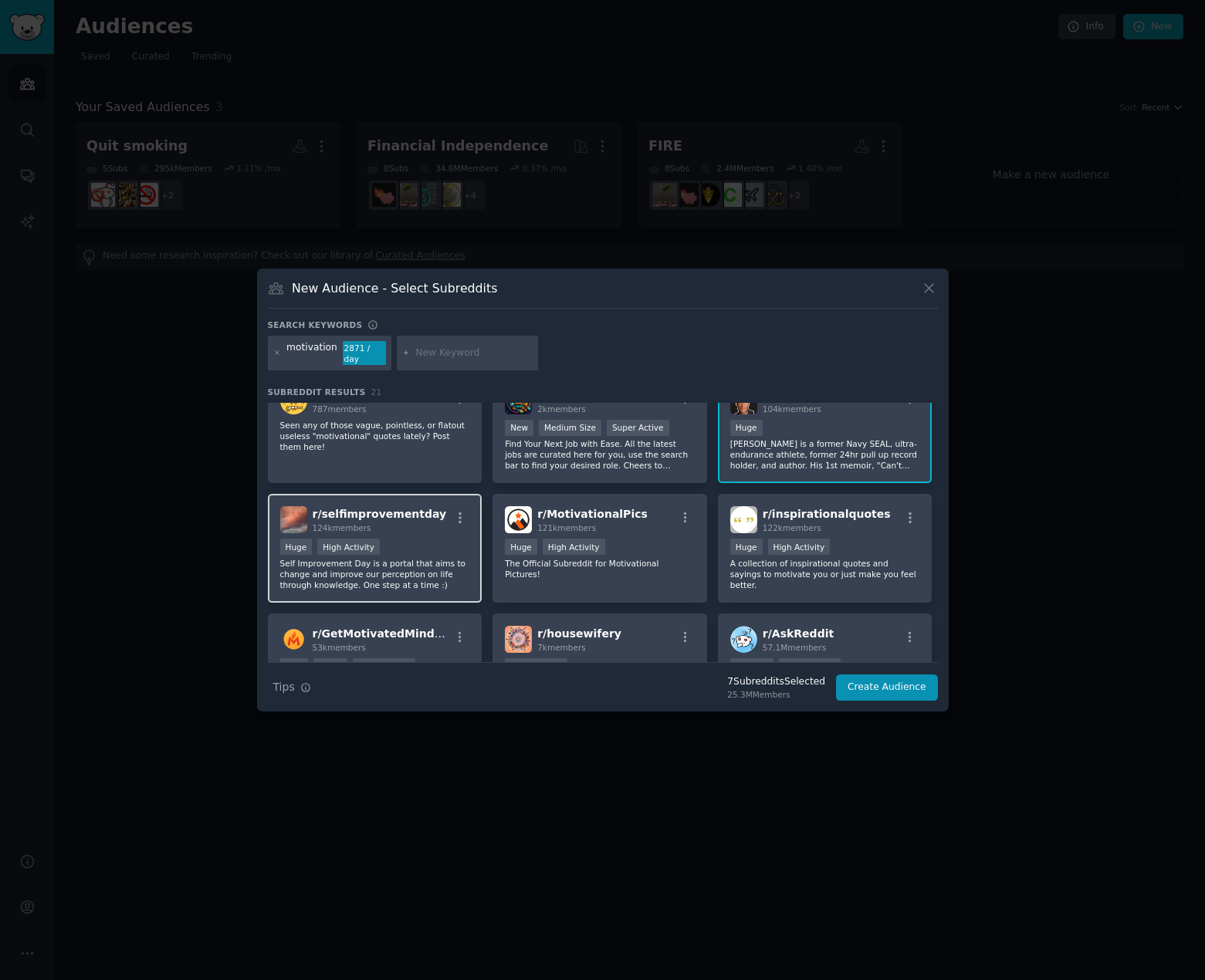
click at [433, 506] on div "r/ selfimprovementday 124k members" at bounding box center [375, 520] width 190 height 27
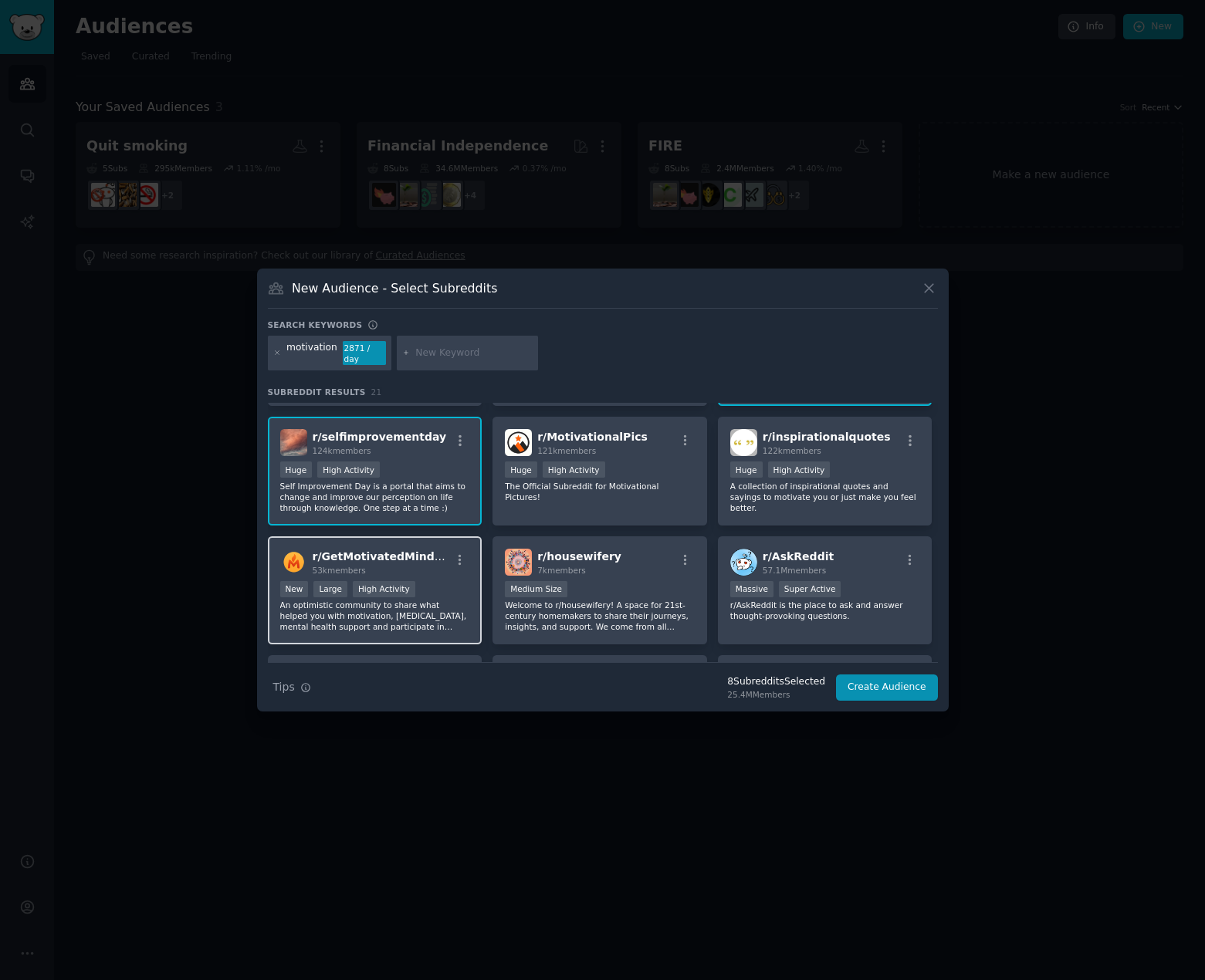
scroll to position [540, 0]
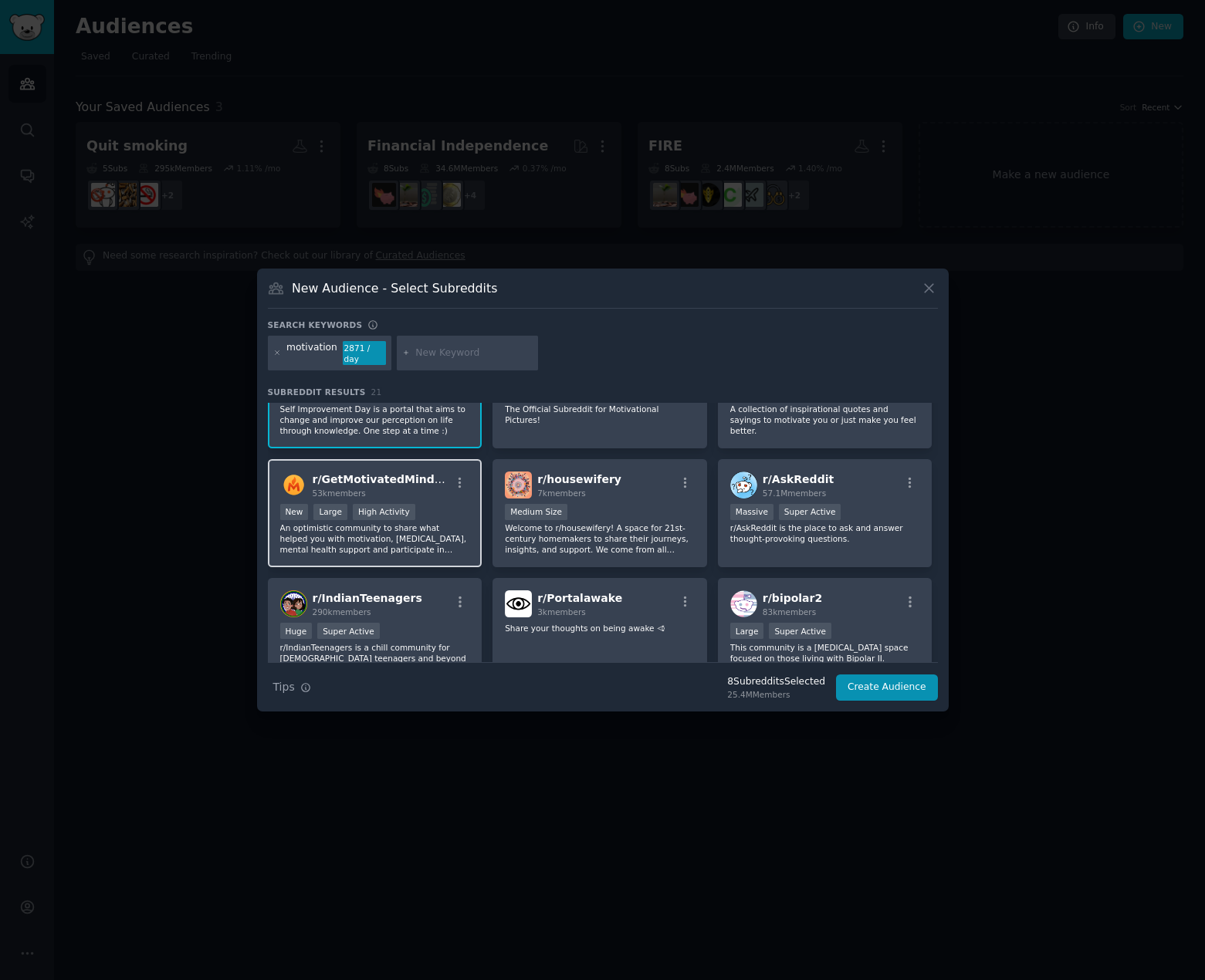
click at [434, 485] on div "r/ GetMotivatedMindset 53k members" at bounding box center [375, 485] width 190 height 27
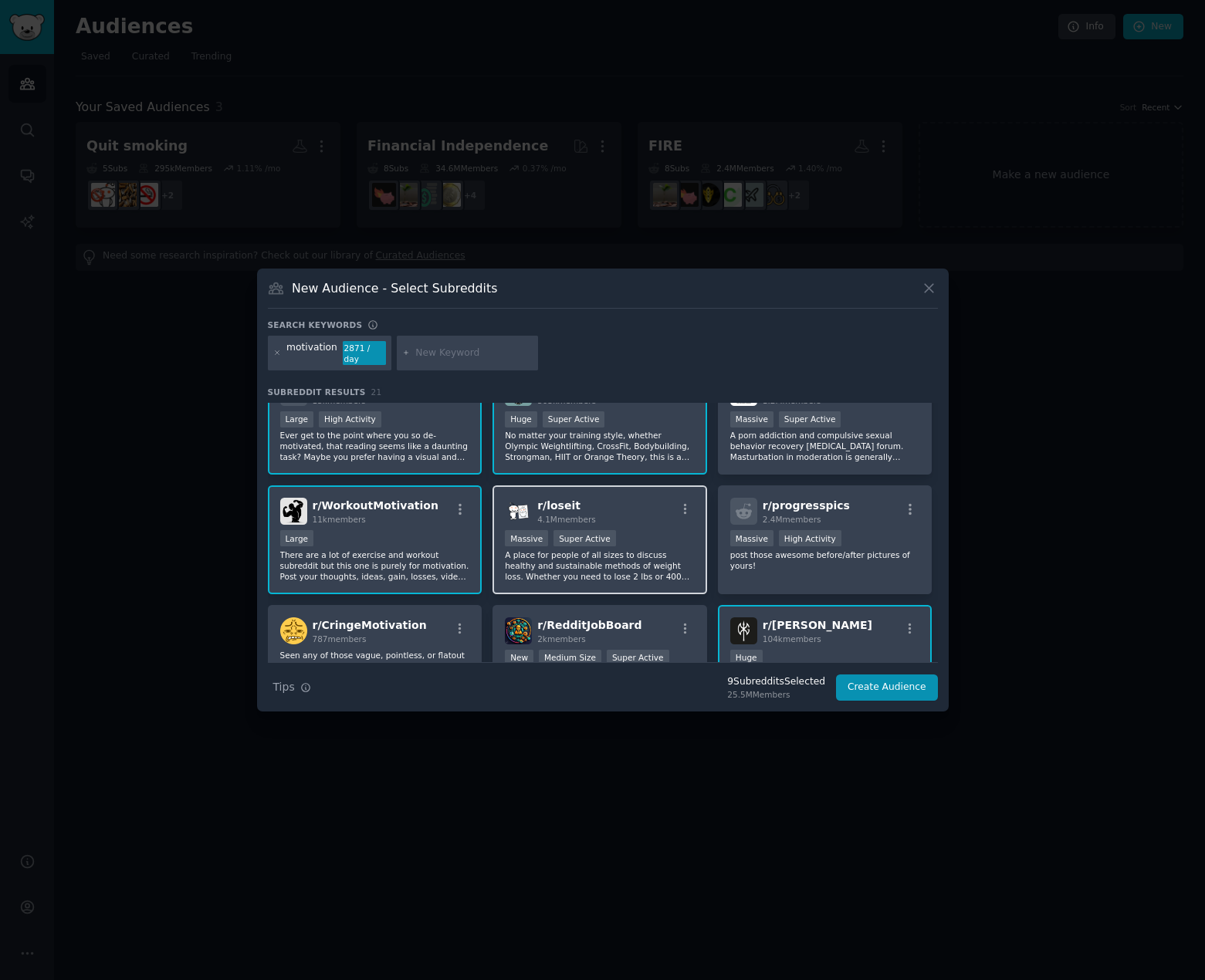
scroll to position [0, 0]
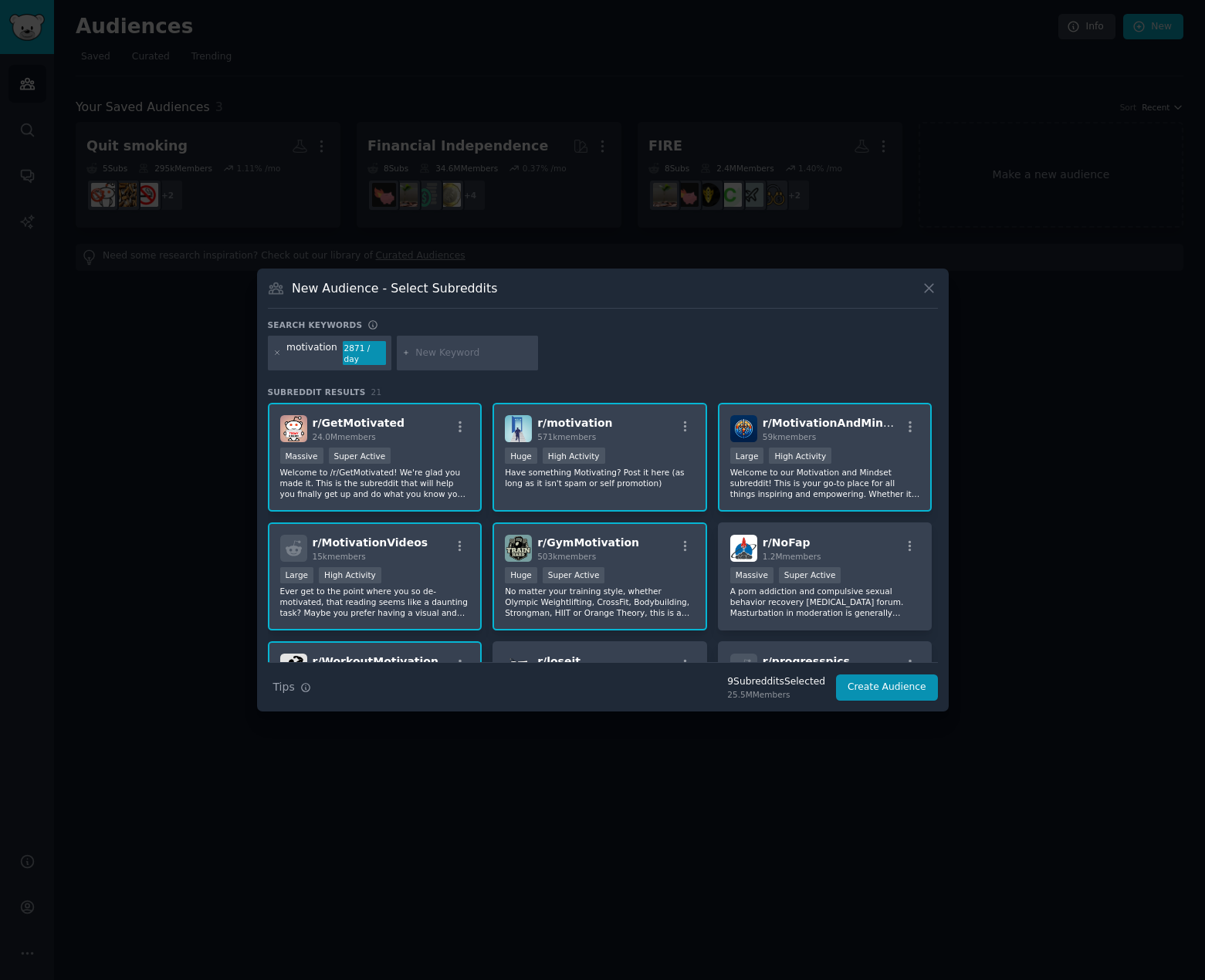
click at [470, 354] on input "text" at bounding box center [474, 354] width 118 height 14
type input "[PERSON_NAME]"
click at [498, 345] on div "[PERSON_NAME]" at bounding box center [468, 353] width 142 height 35
click at [489, 349] on input "[PERSON_NAME]" at bounding box center [474, 354] width 118 height 14
click at [560, 350] on div "motivation 2871 / day [PERSON_NAME]" at bounding box center [603, 356] width 670 height 41
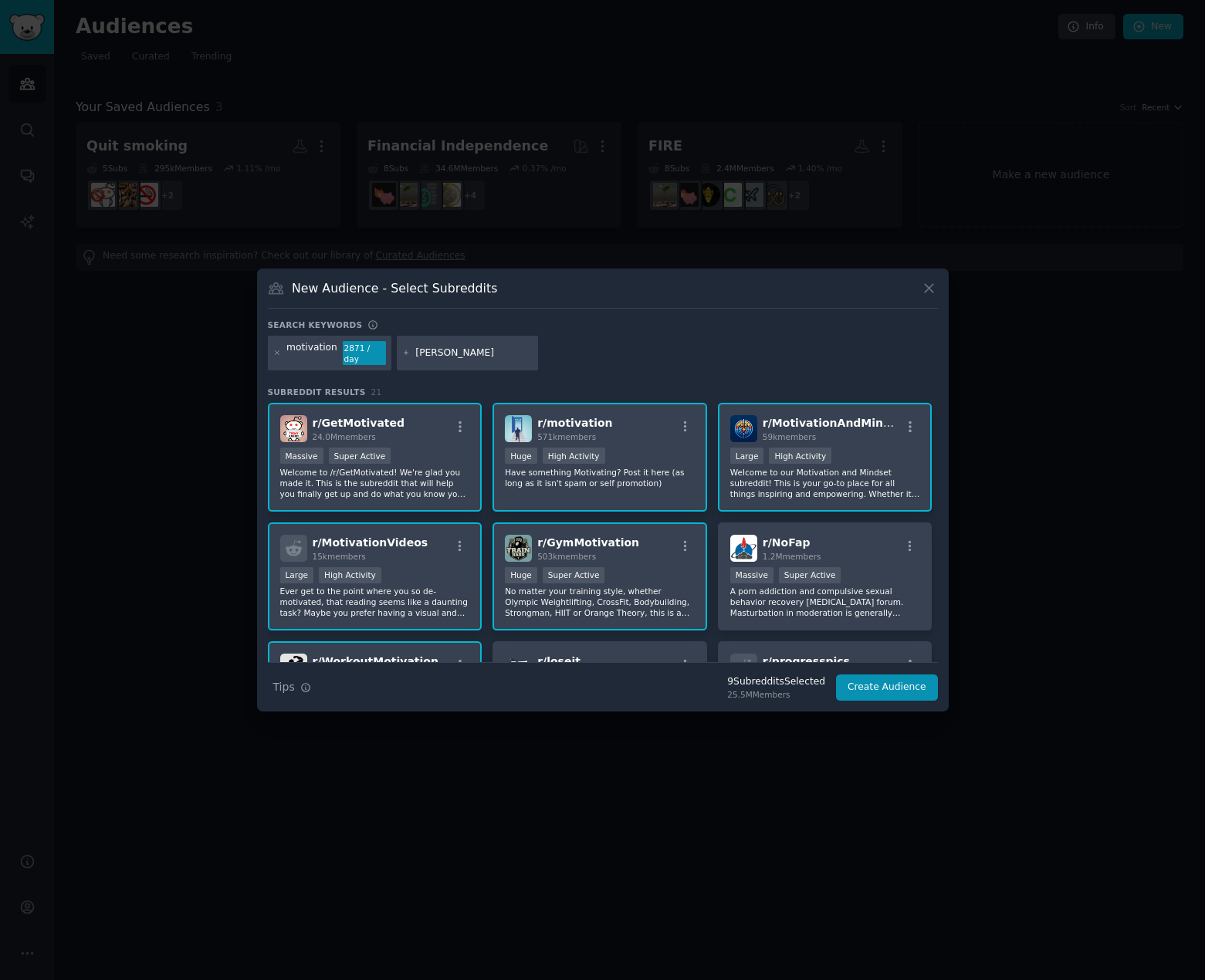
click at [300, 354] on div "motivation" at bounding box center [312, 354] width 51 height 25
click at [455, 349] on input "[PERSON_NAME]" at bounding box center [474, 354] width 118 height 14
click at [453, 352] on input "[PERSON_NAME]" at bounding box center [474, 354] width 118 height 14
click at [461, 357] on input "[PERSON_NAME]" at bounding box center [474, 354] width 118 height 14
click at [921, 682] on button "Create Audience" at bounding box center [888, 688] width 102 height 26
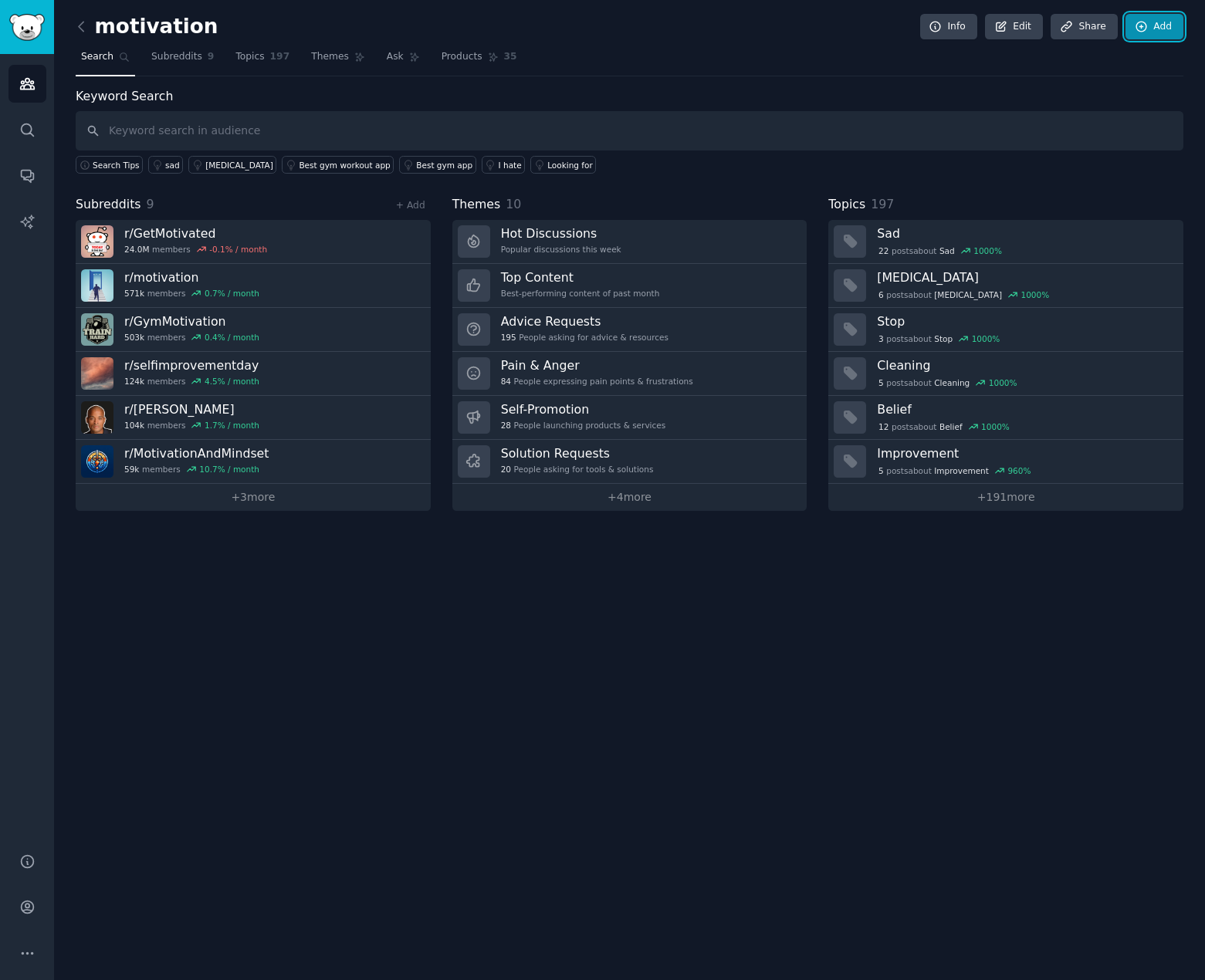
click at [1149, 29] on link "Add" at bounding box center [1155, 27] width 58 height 26
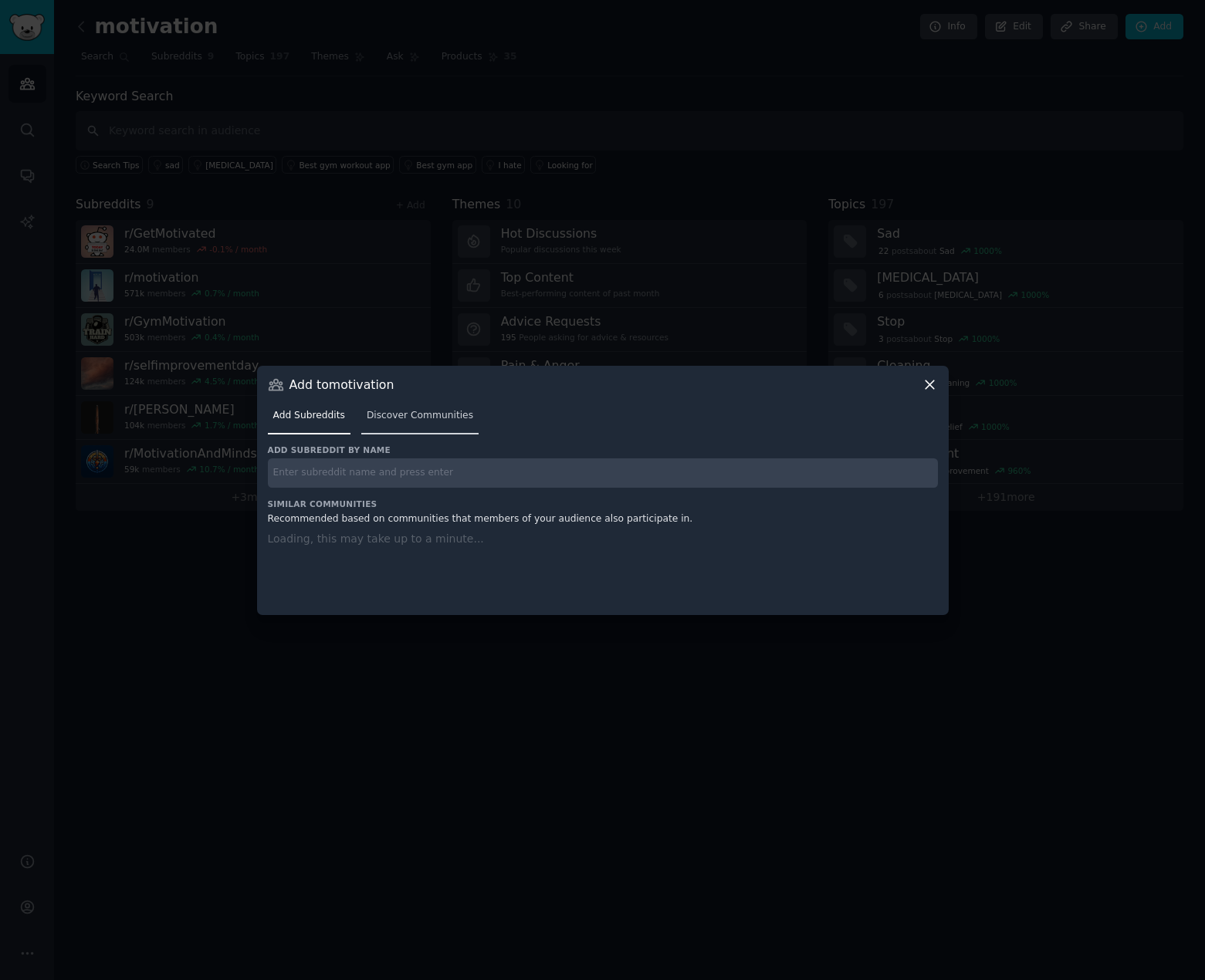
click at [434, 419] on div "Add Subreddits Discover Communities" at bounding box center [603, 419] width 670 height 53
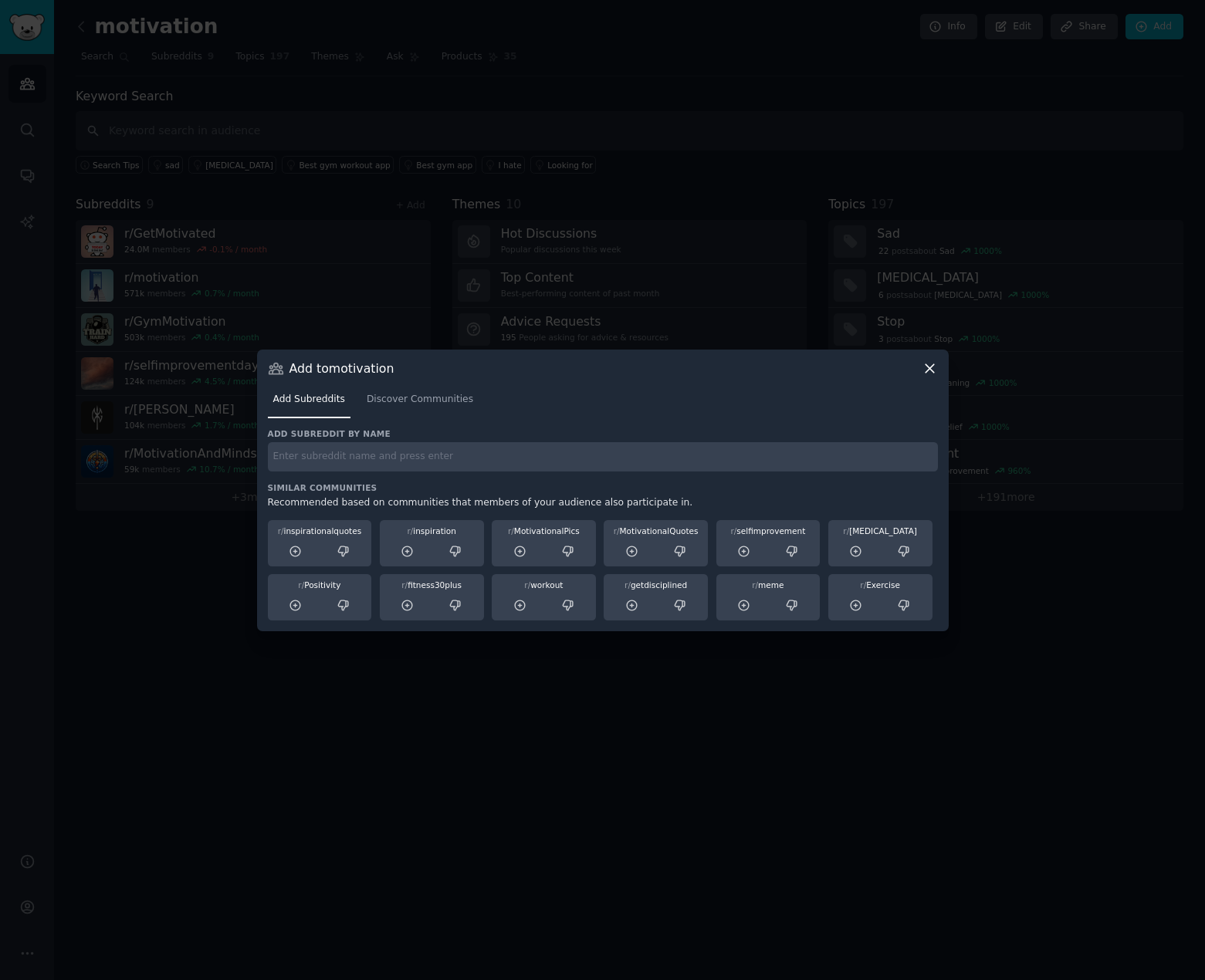
click at [400, 455] on input "text" at bounding box center [603, 457] width 670 height 30
type input "[PERSON_NAME]"
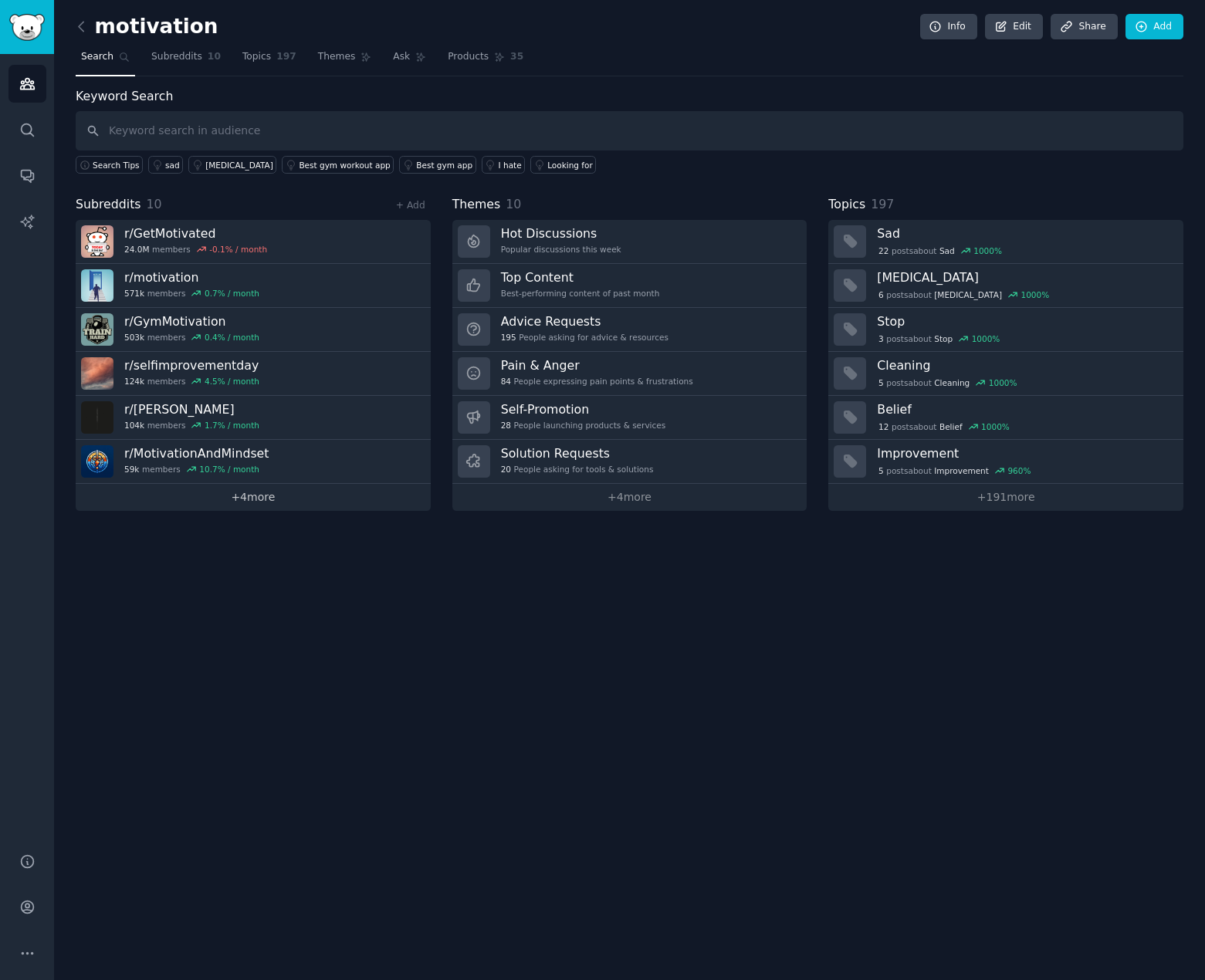
click at [282, 496] on link "+ 4 more" at bounding box center [253, 497] width 355 height 27
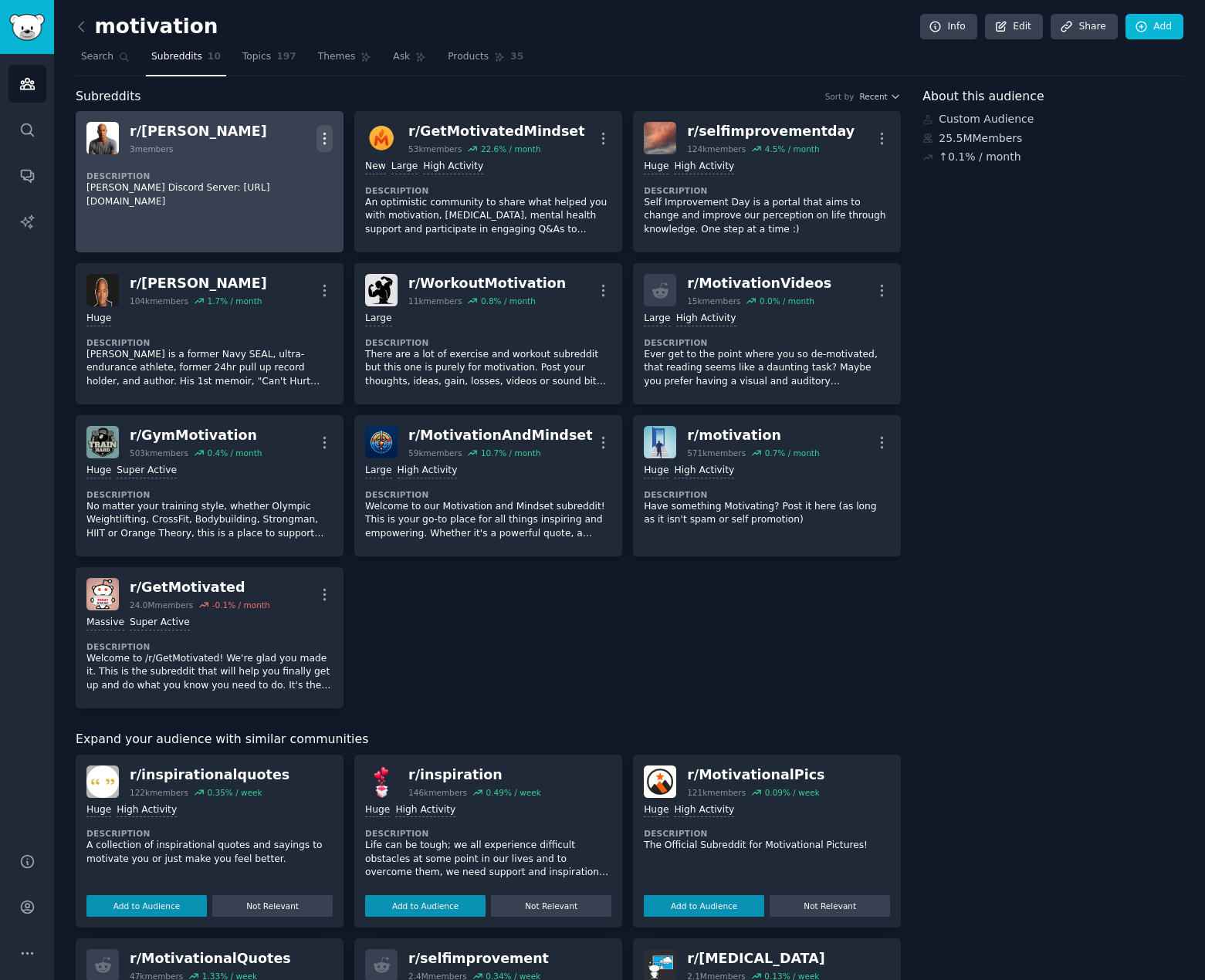
click at [329, 129] on button "More" at bounding box center [325, 138] width 16 height 27
click at [290, 176] on div "Delete" at bounding box center [263, 170] width 92 height 32
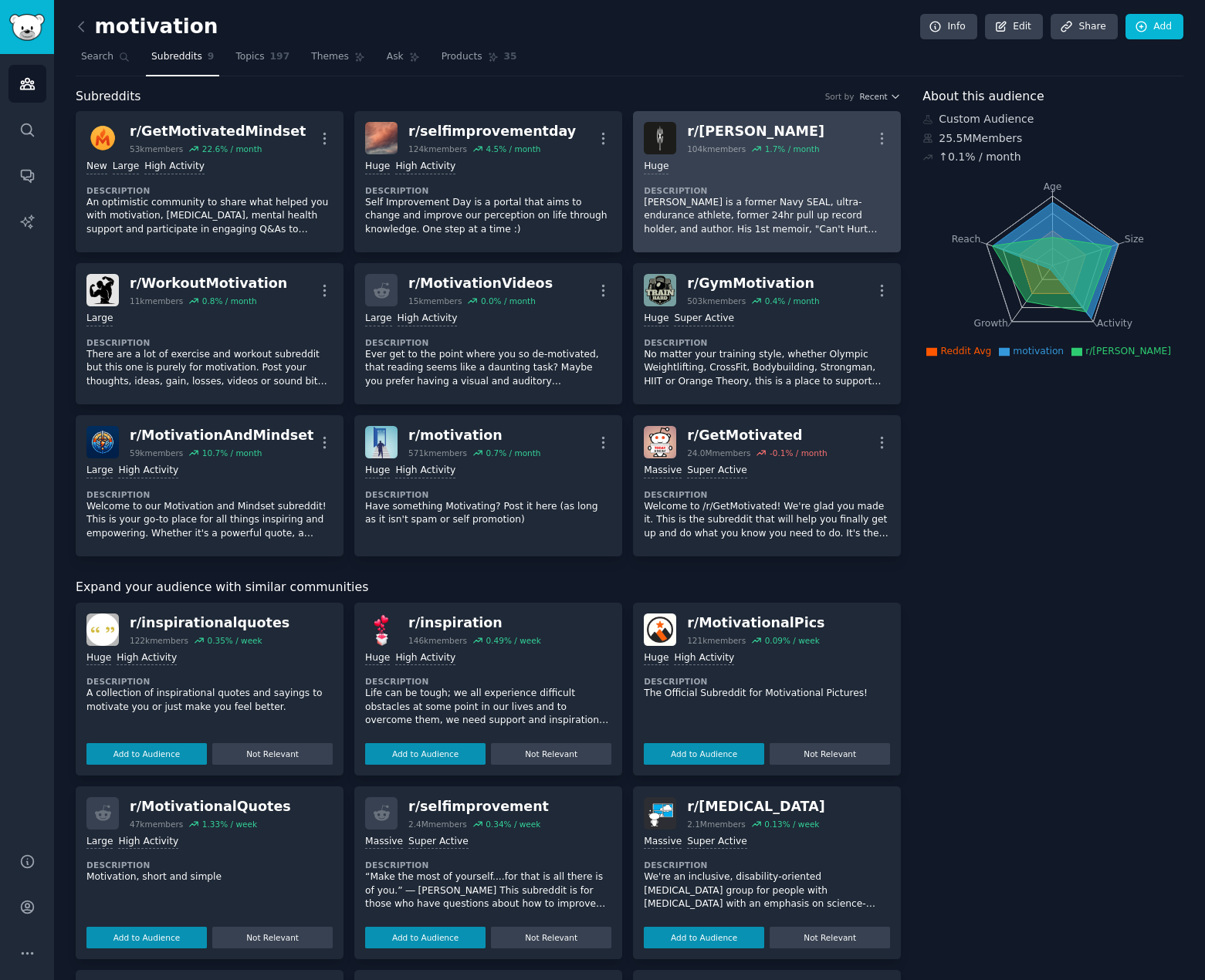
click at [741, 169] on div "Huge" at bounding box center [767, 167] width 246 height 15
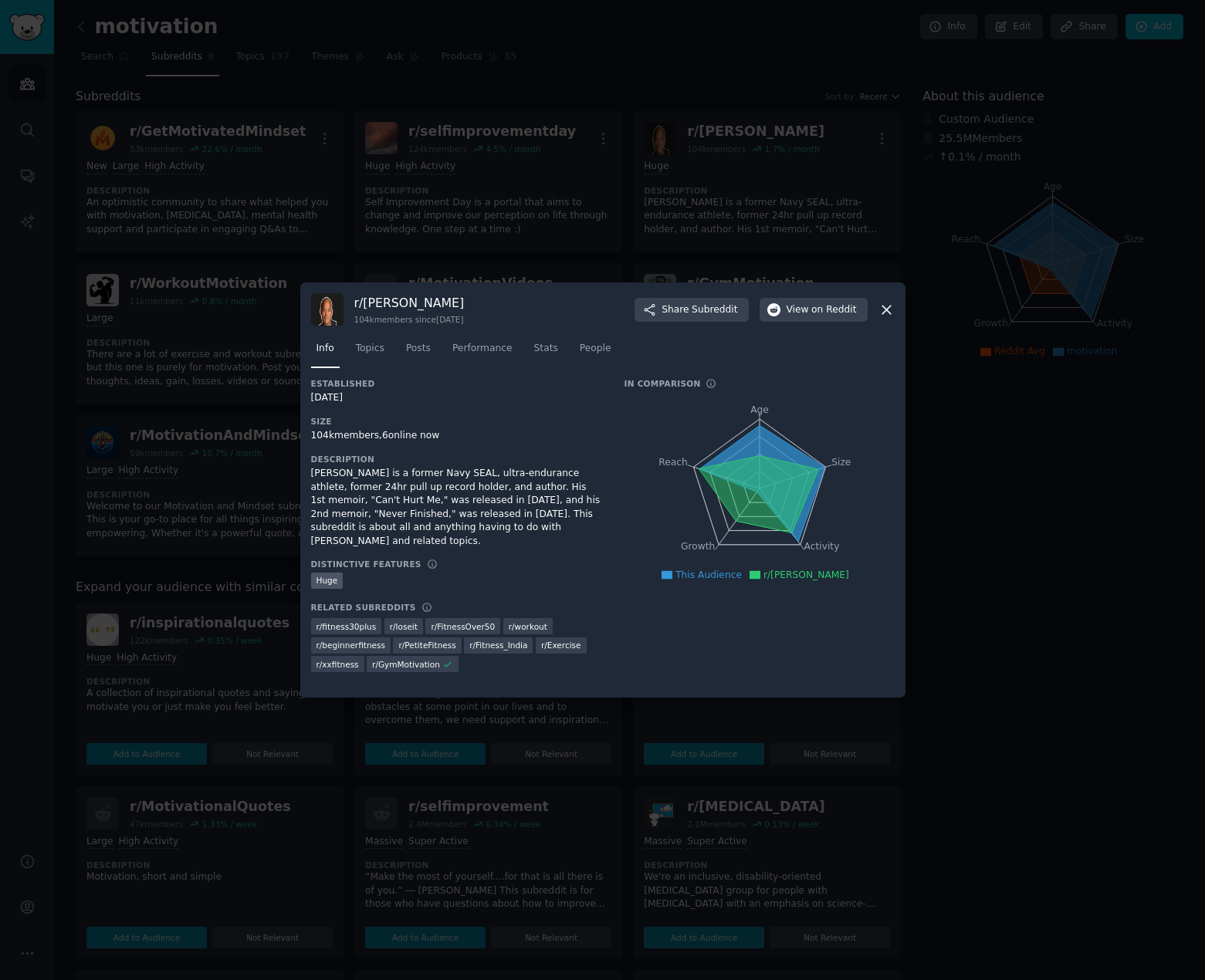
click at [888, 310] on icon at bounding box center [887, 310] width 8 height 8
